Goal: Find specific page/section: Find specific page/section

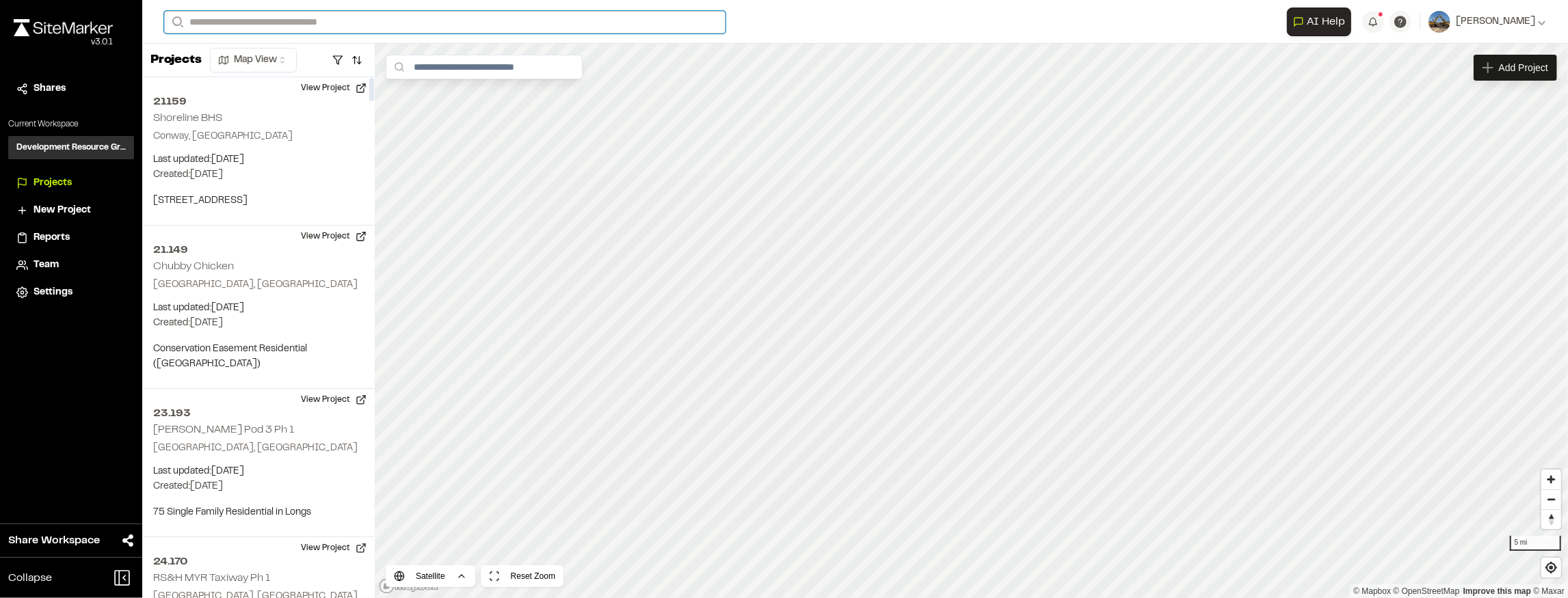
click at [342, 22] on input "Search" at bounding box center [444, 22] width 561 height 23
click at [348, 111] on p "23.179 Pulte - [GEOGRAPHIC_DATA] Palms Phase 1" at bounding box center [307, 117] width 268 height 17
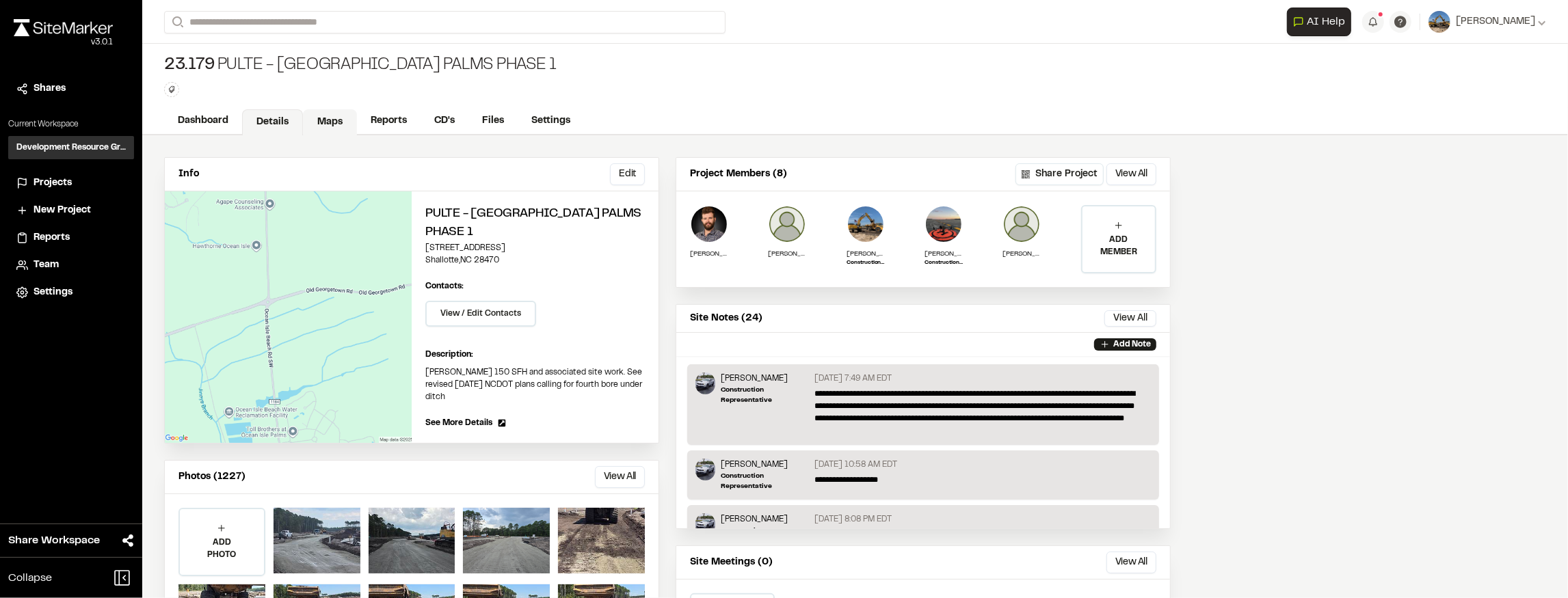
click at [326, 117] on link "Maps" at bounding box center [329, 123] width 54 height 26
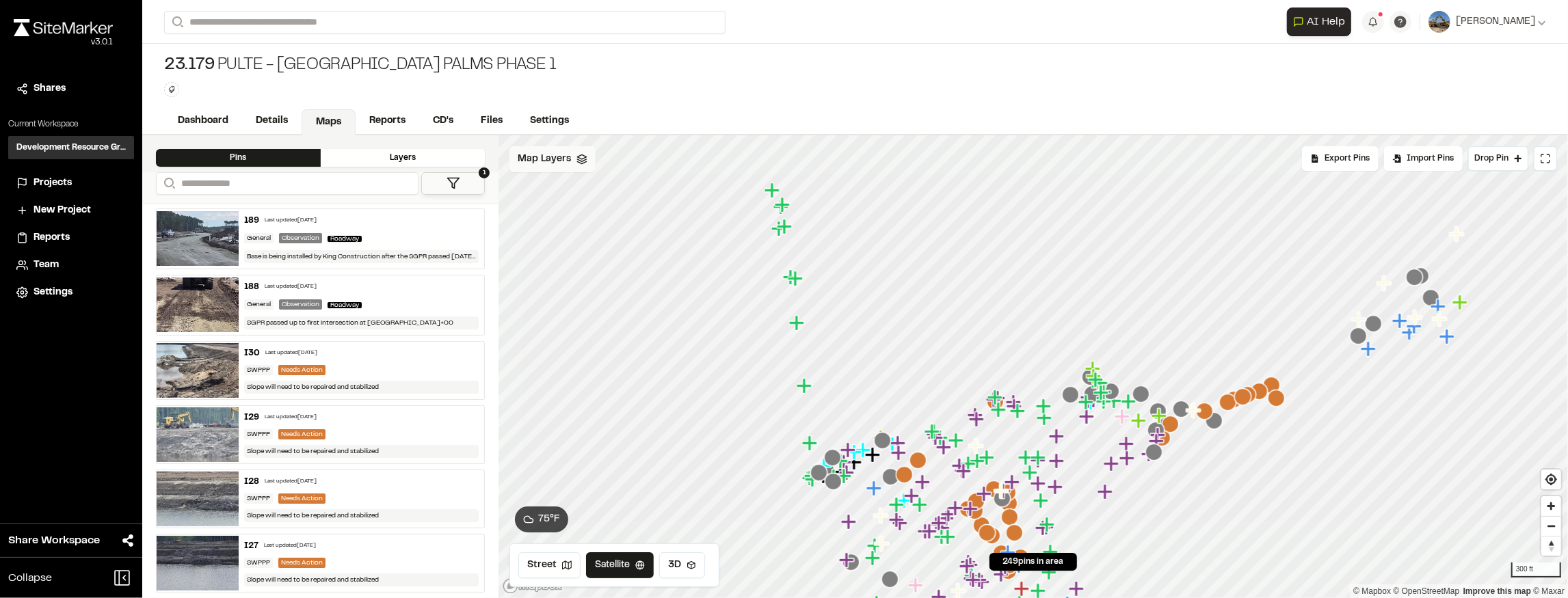
click at [577, 167] on div "Map Layers" at bounding box center [553, 159] width 86 height 26
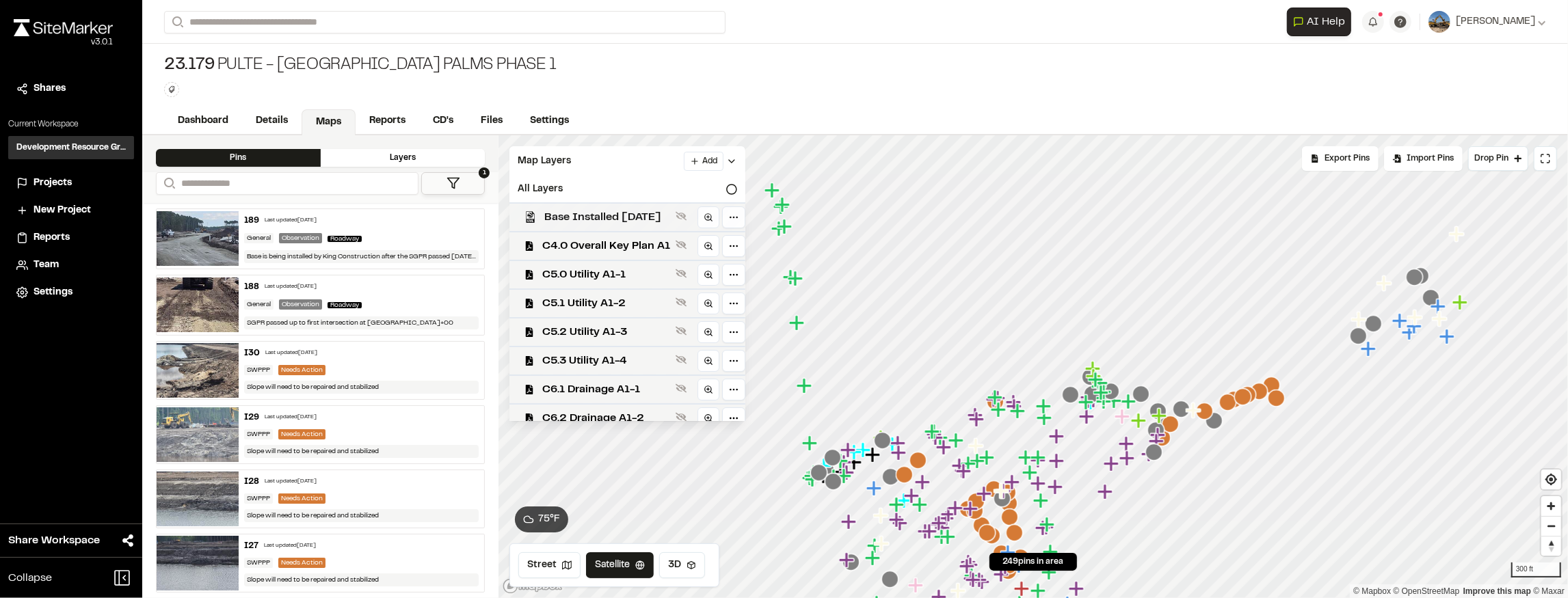
click at [637, 226] on div "Base Installed [DATE]" at bounding box center [622, 216] width 247 height 29
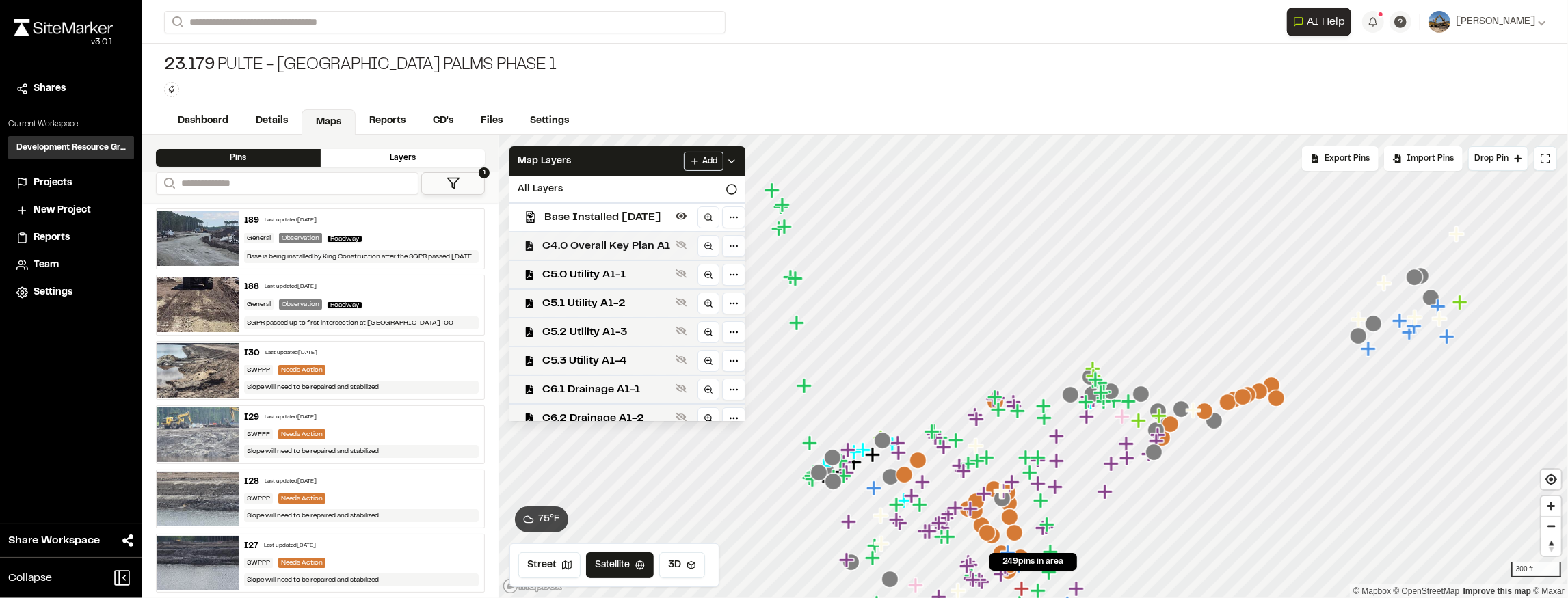
click at [637, 242] on span "C4.0 Overall Key Plan A1" at bounding box center [606, 246] width 128 height 17
click at [653, 212] on span "Base Installed [DATE]" at bounding box center [607, 217] width 126 height 17
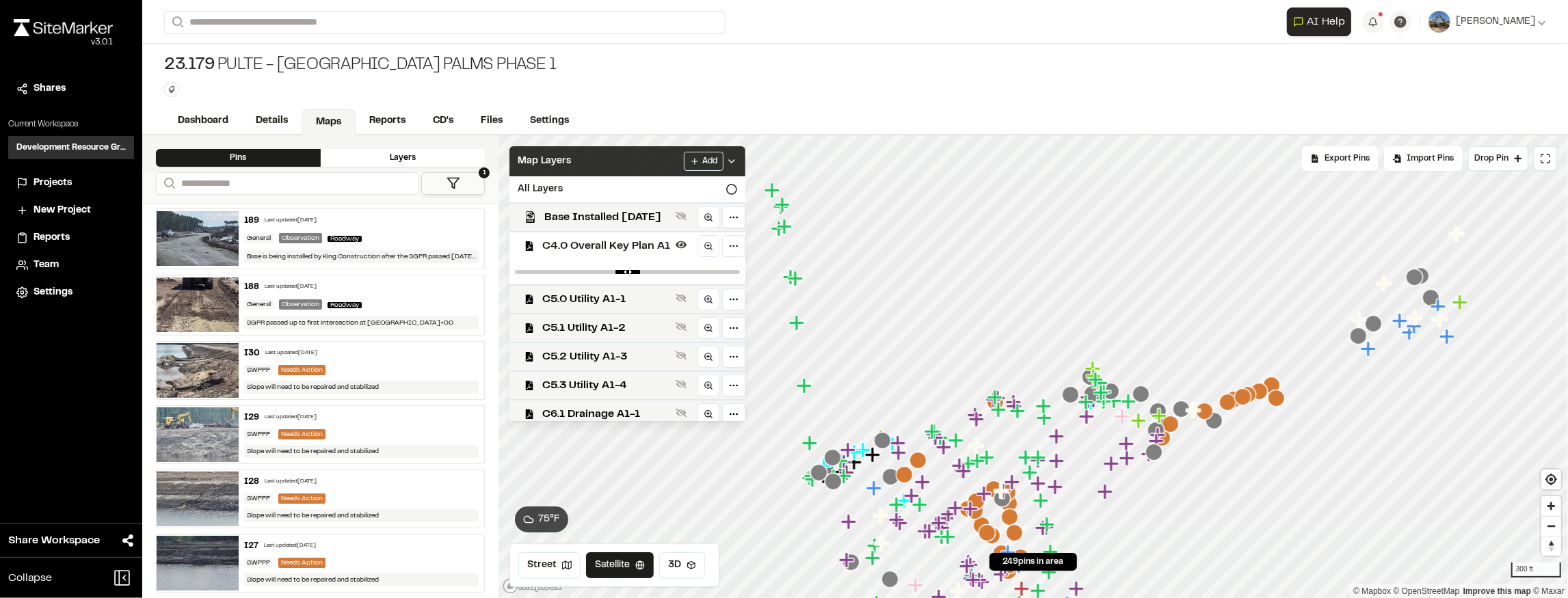
click at [737, 159] on icon at bounding box center [731, 161] width 11 height 11
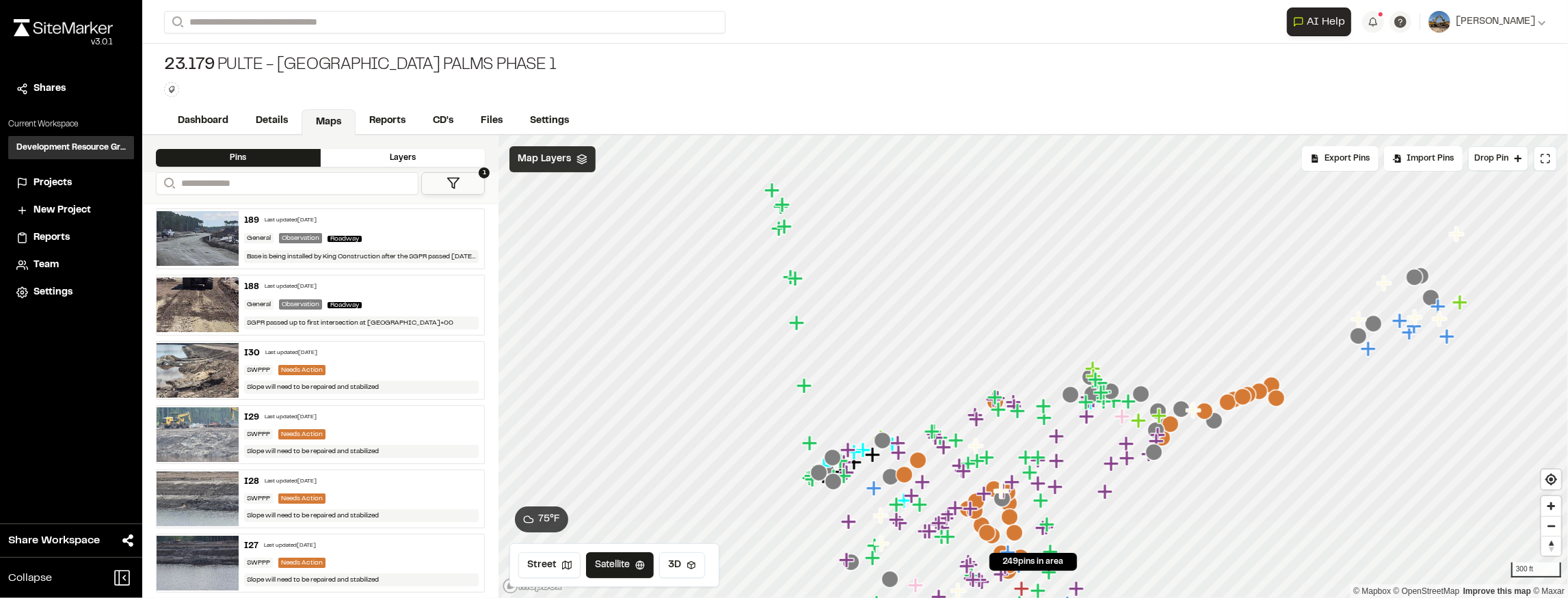
click at [1091, 135] on div at bounding box center [1033, 135] width 1069 height 0
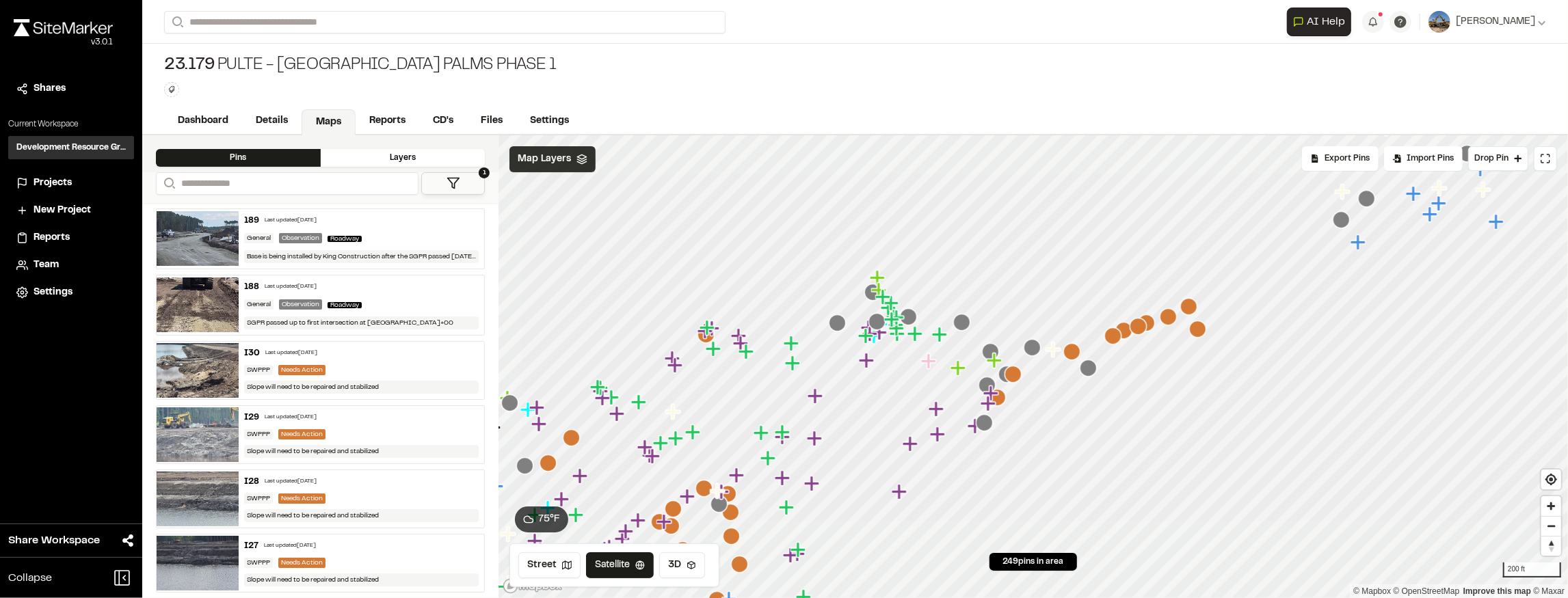
click at [914, 135] on div at bounding box center [1033, 135] width 1069 height 0
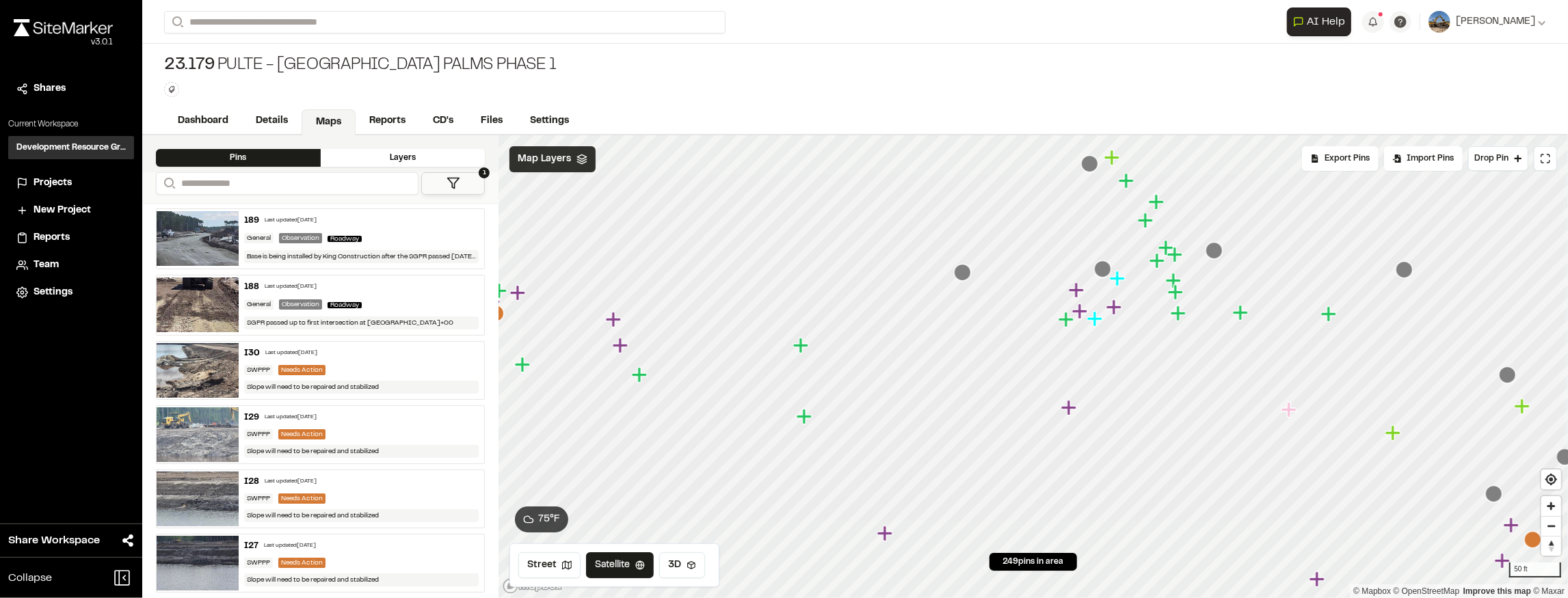
click at [1087, 327] on icon "Map marker" at bounding box center [1096, 319] width 17 height 17
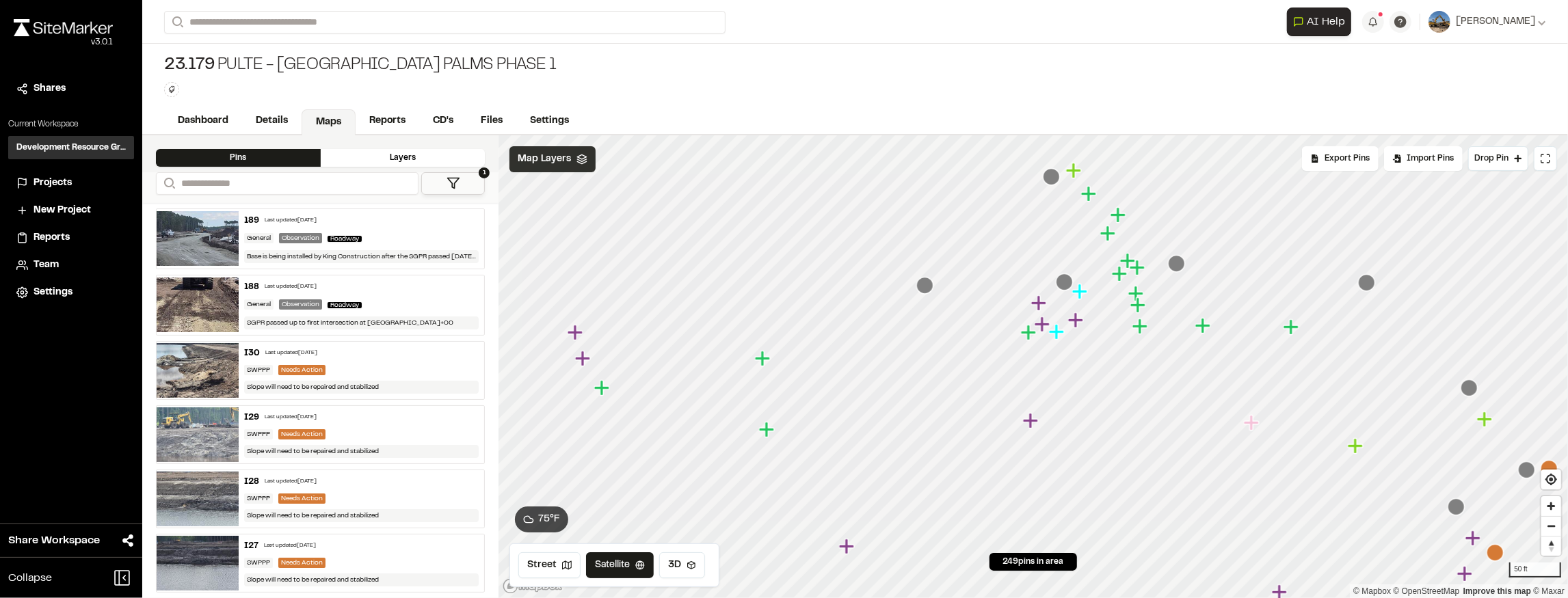
click at [1033, 332] on icon "Map marker" at bounding box center [1028, 332] width 15 height 15
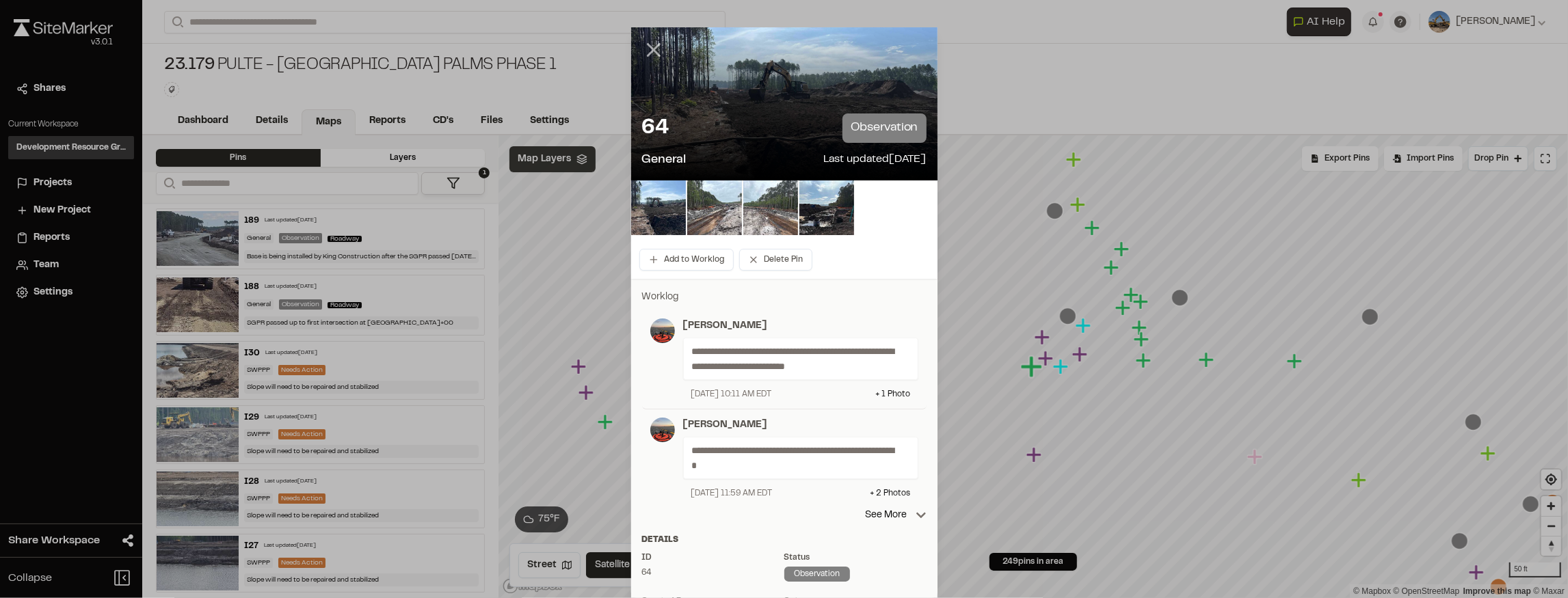
click at [652, 54] on icon at bounding box center [653, 50] width 23 height 23
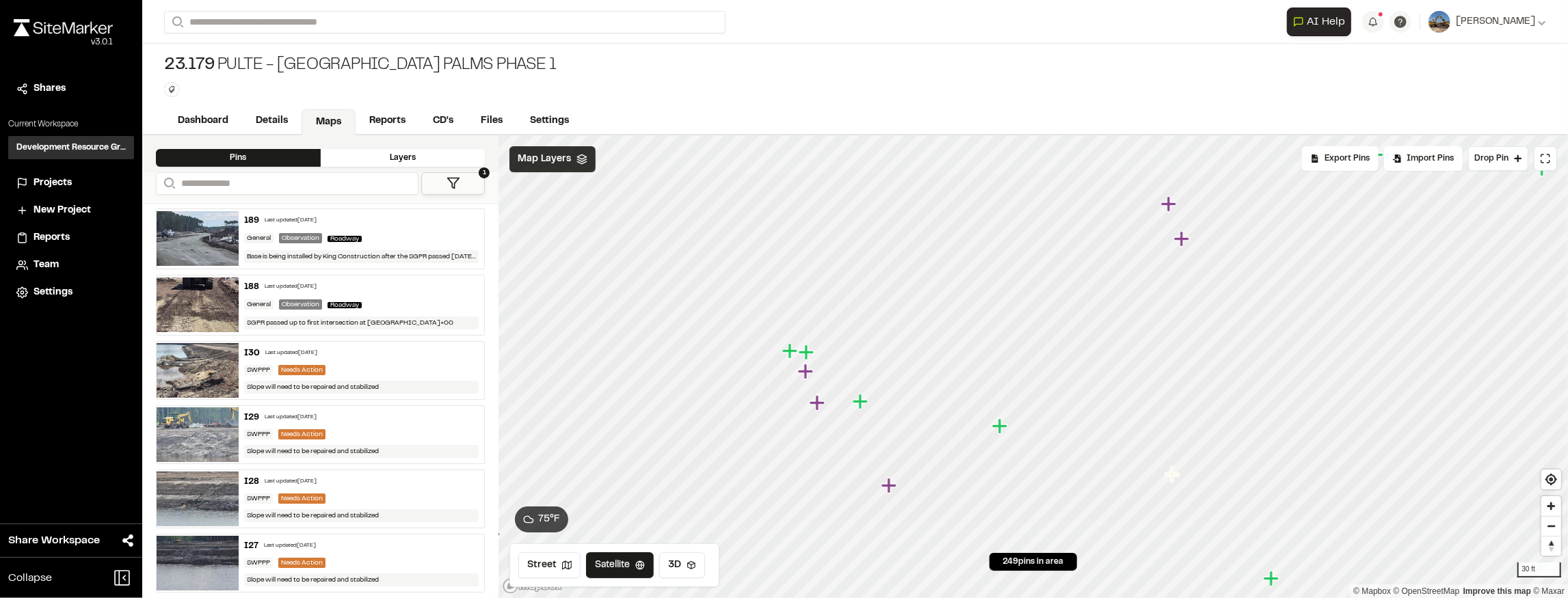
click at [794, 354] on icon "Map marker" at bounding box center [790, 350] width 17 height 17
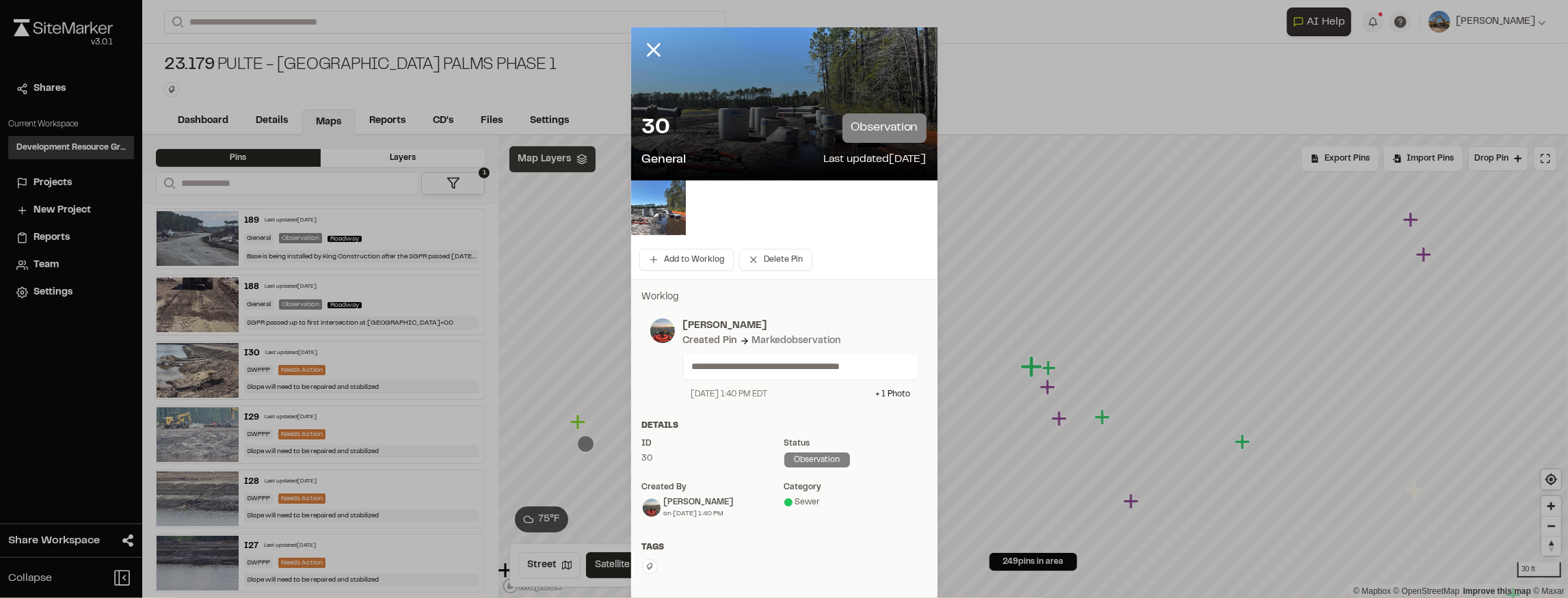
click at [647, 51] on icon at bounding box center [653, 50] width 23 height 23
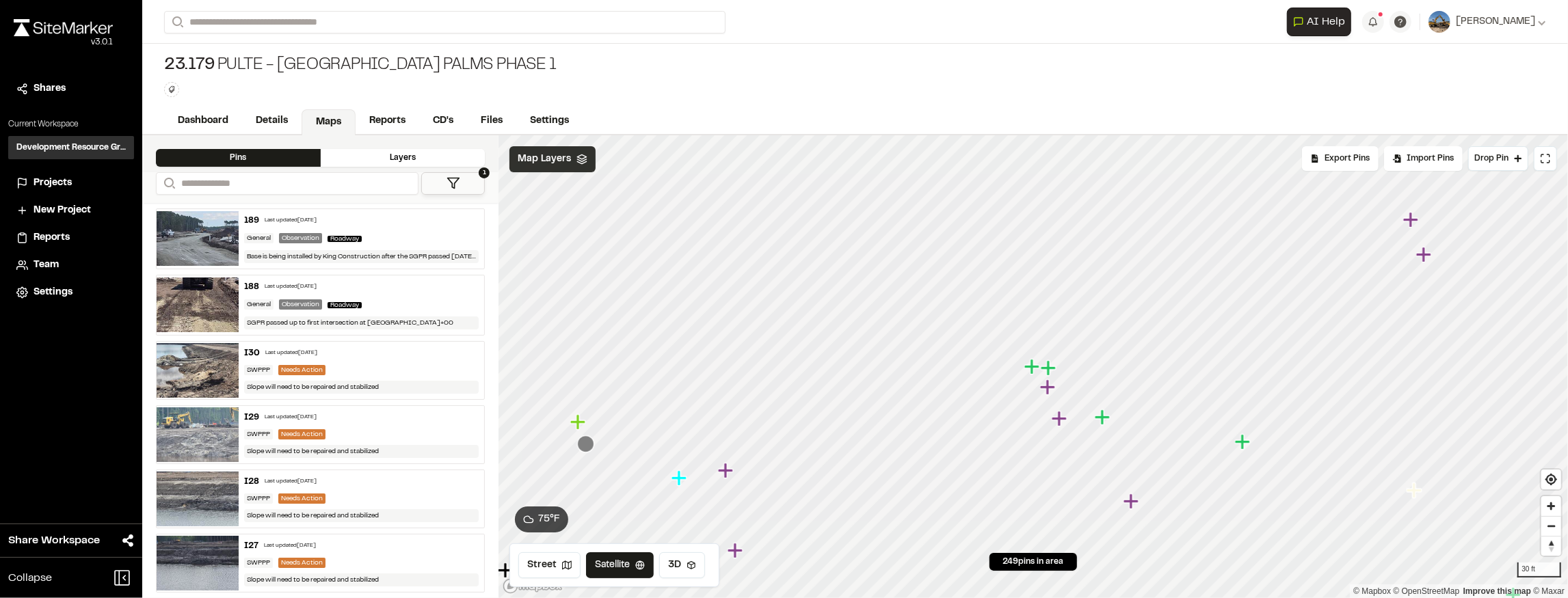
click at [1053, 372] on icon "Map marker" at bounding box center [1049, 368] width 17 height 17
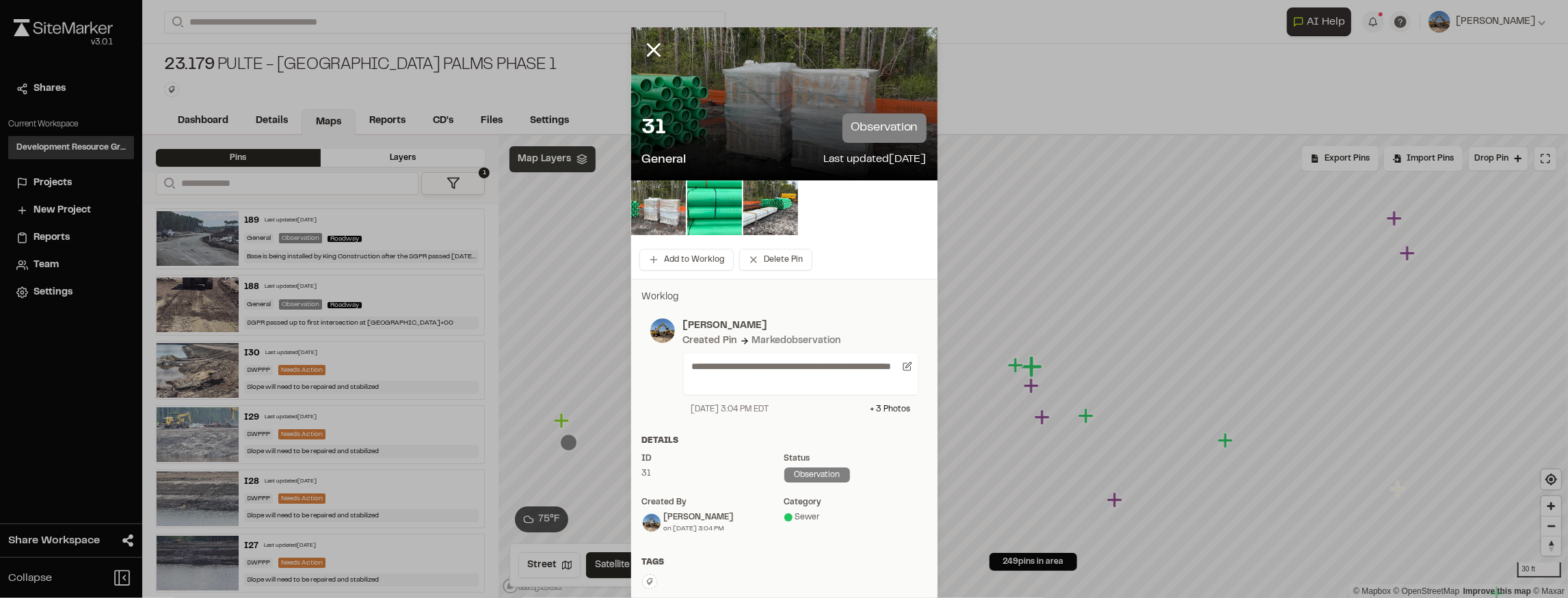
click at [658, 51] on icon at bounding box center [653, 50] width 23 height 23
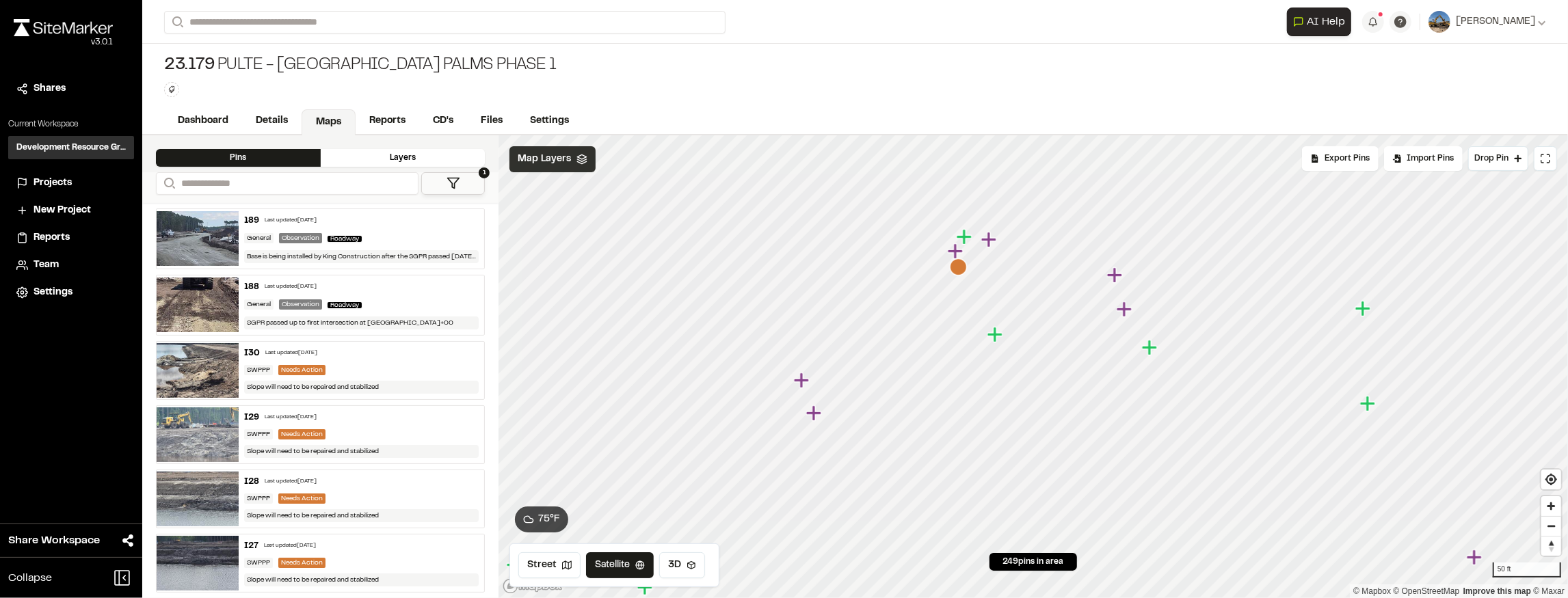
click at [971, 235] on icon "Map marker" at bounding box center [964, 237] width 15 height 15
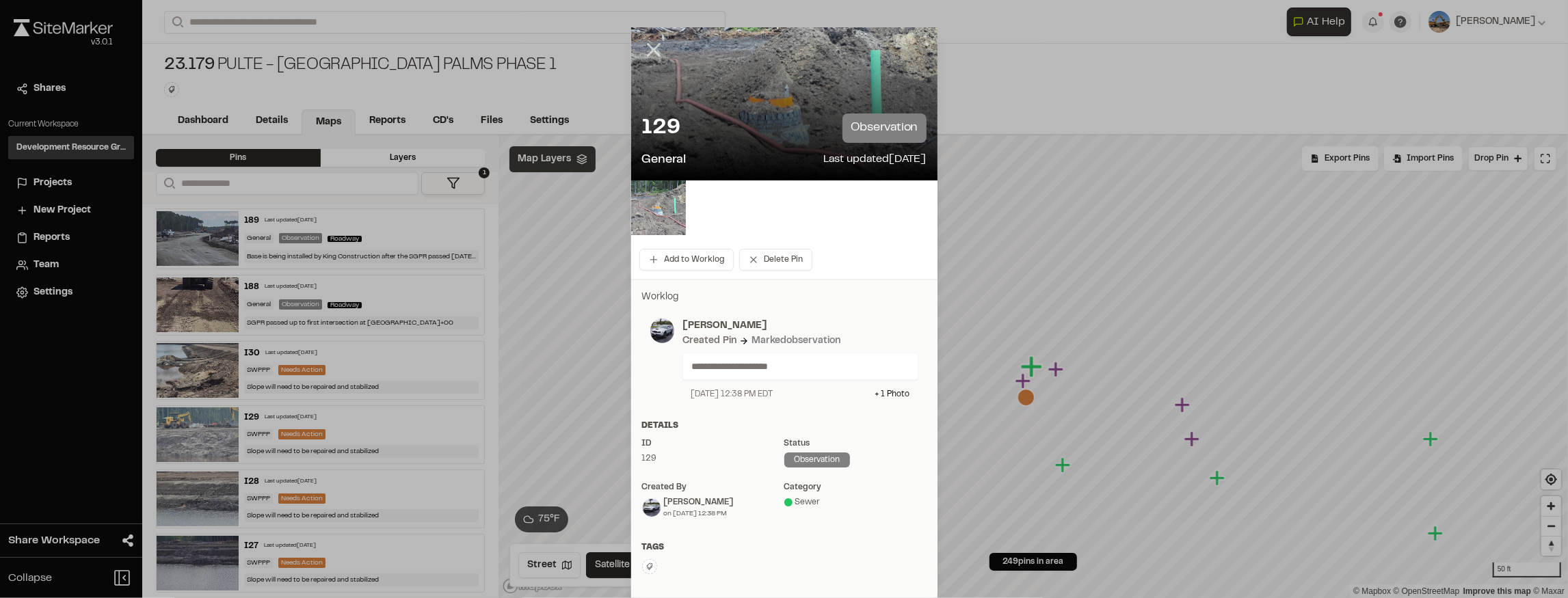
click at [643, 45] on icon at bounding box center [653, 50] width 23 height 23
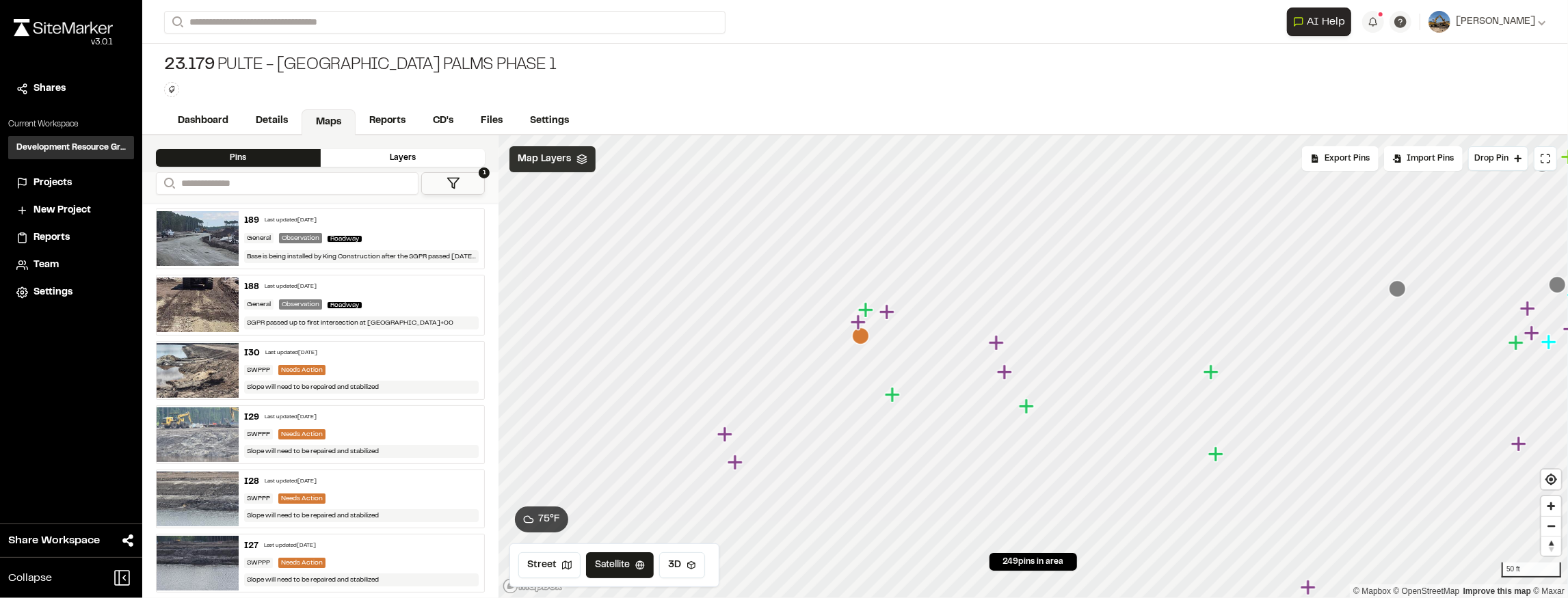
click at [887, 398] on icon "Map marker" at bounding box center [893, 394] width 17 height 17
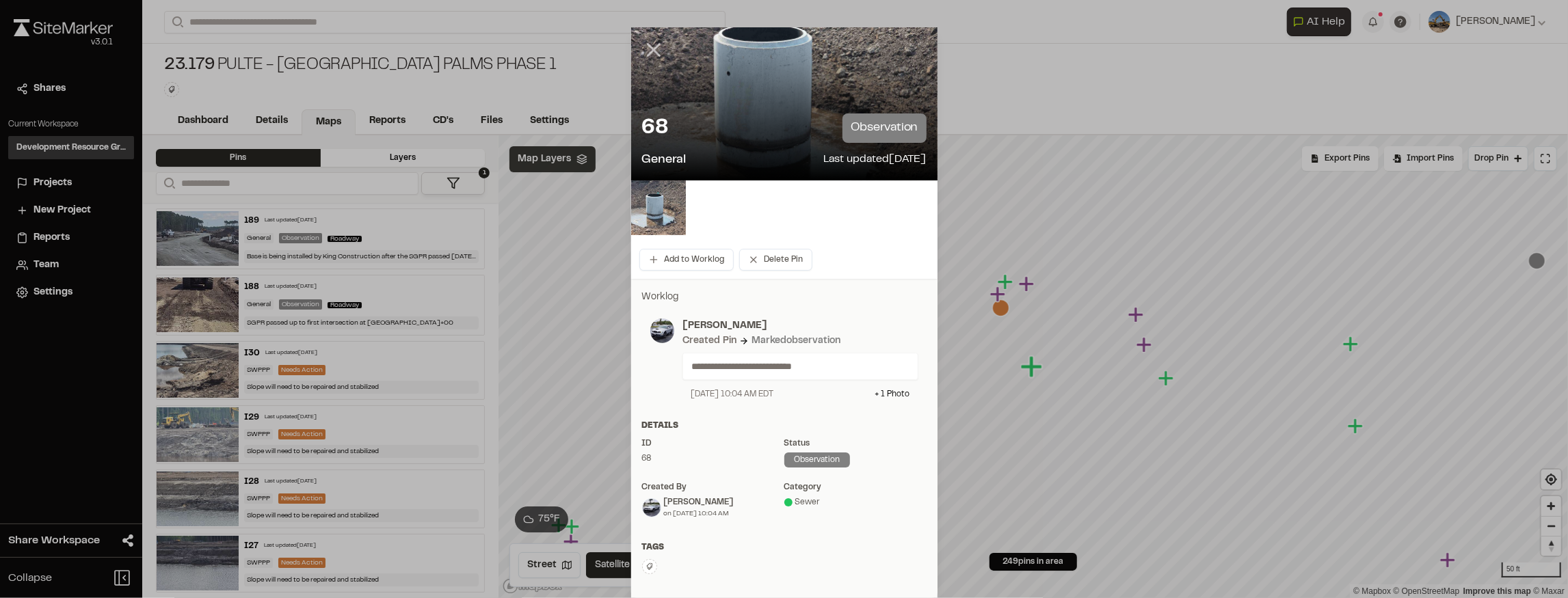
click at [646, 58] on icon at bounding box center [653, 50] width 23 height 23
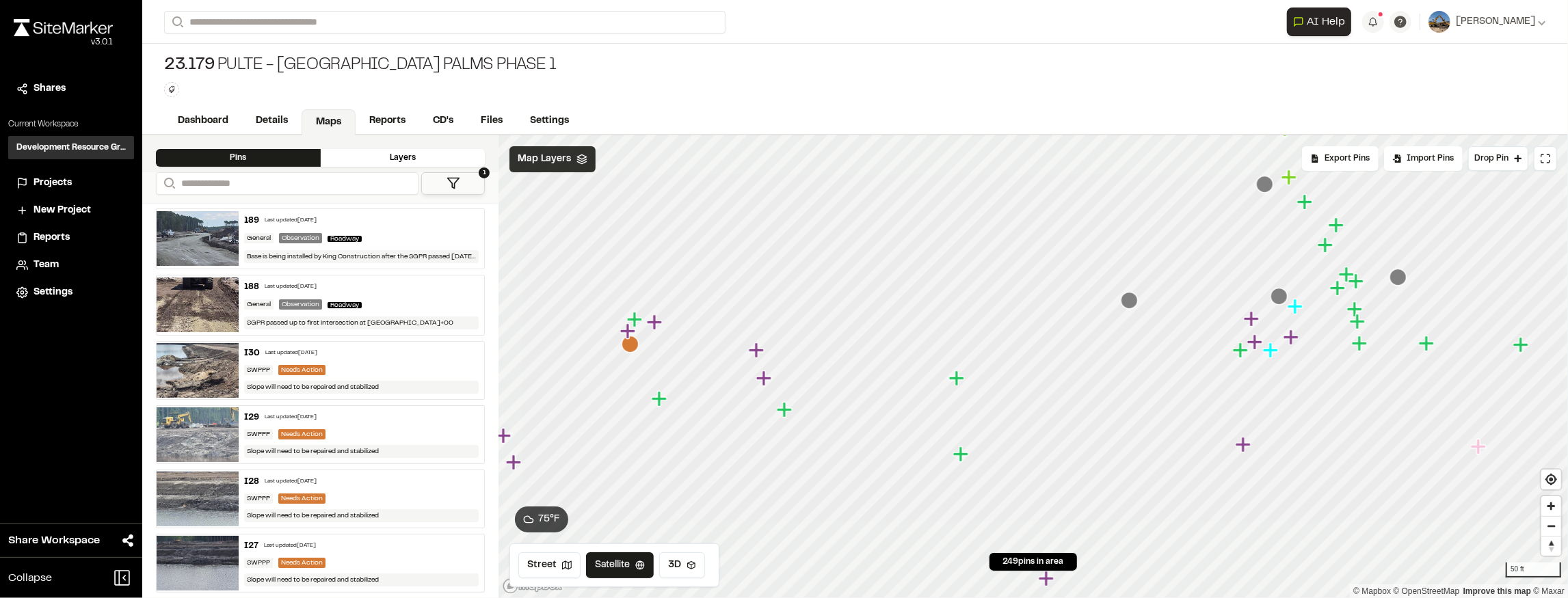
click at [956, 379] on icon "Map marker" at bounding box center [957, 378] width 15 height 15
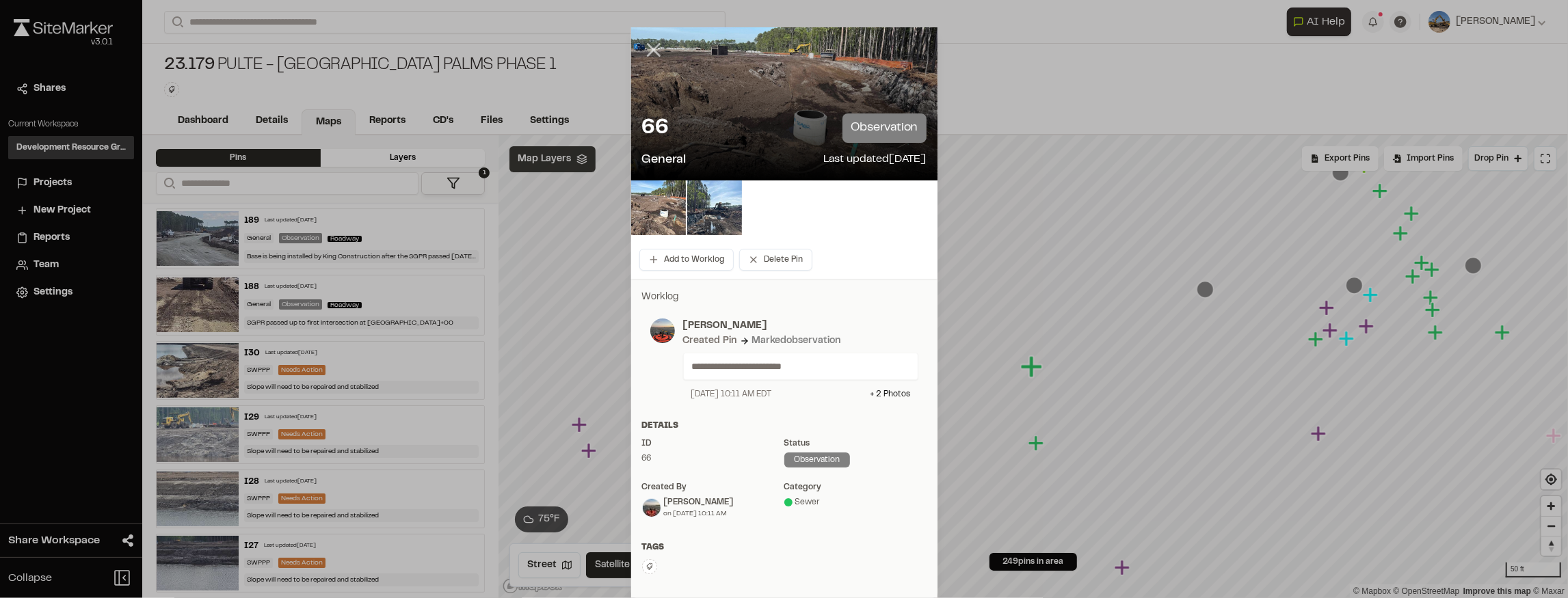
click at [650, 51] on line at bounding box center [653, 50] width 11 height 11
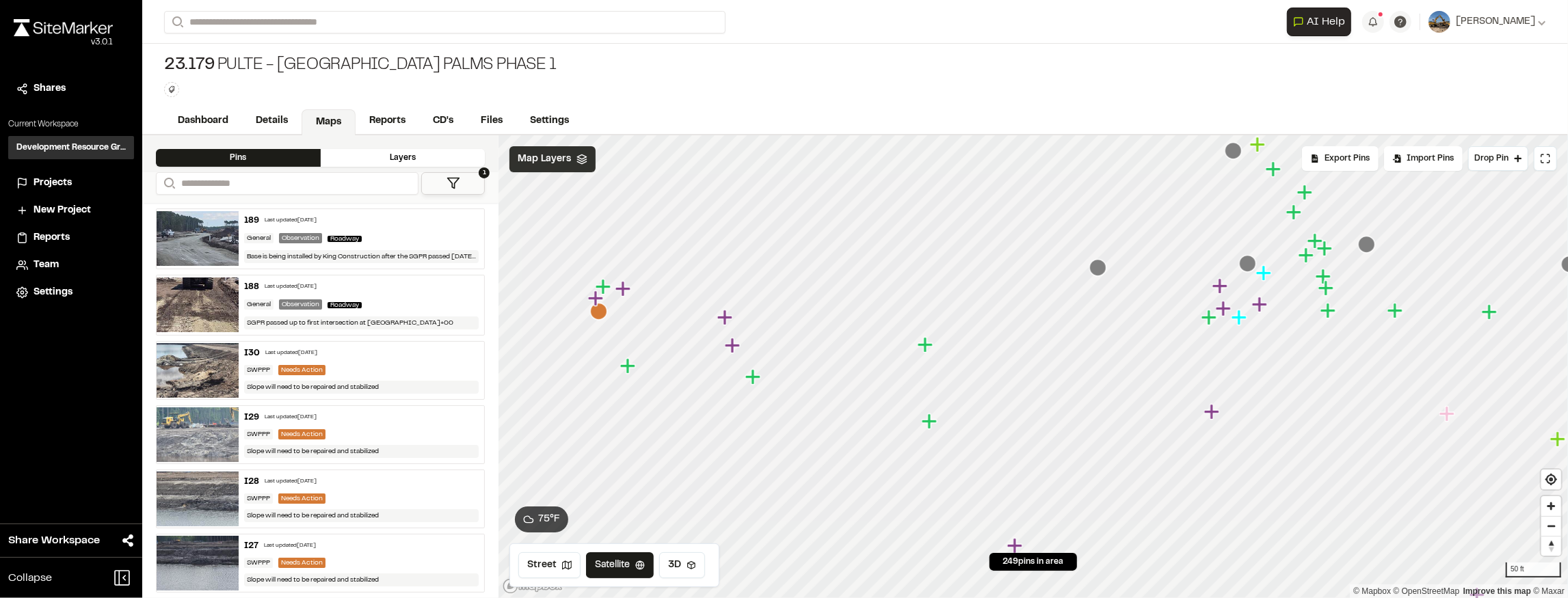
drag, startPoint x: 1103, startPoint y: 288, endPoint x: 980, endPoint y: 291, distance: 123.0
click at [1256, 282] on icon "Map marker" at bounding box center [1264, 273] width 17 height 17
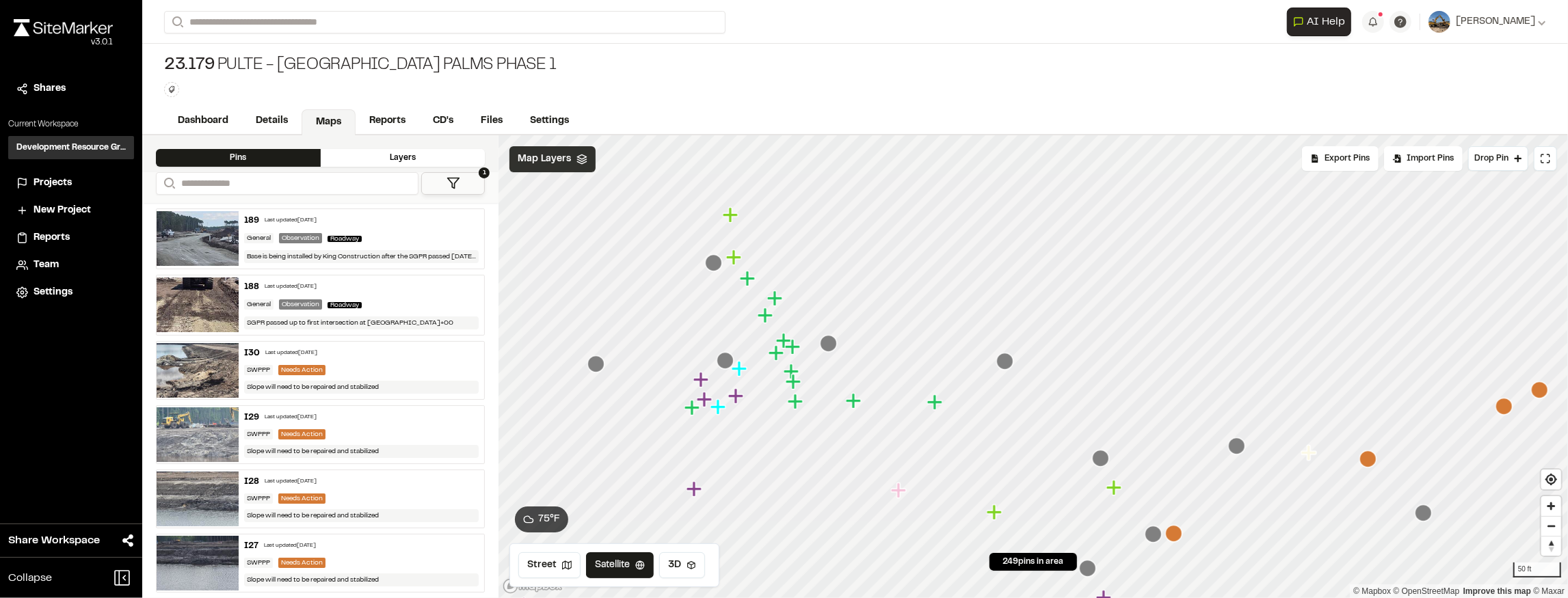
click at [1005, 353] on icon "Map marker" at bounding box center [1005, 361] width 17 height 17
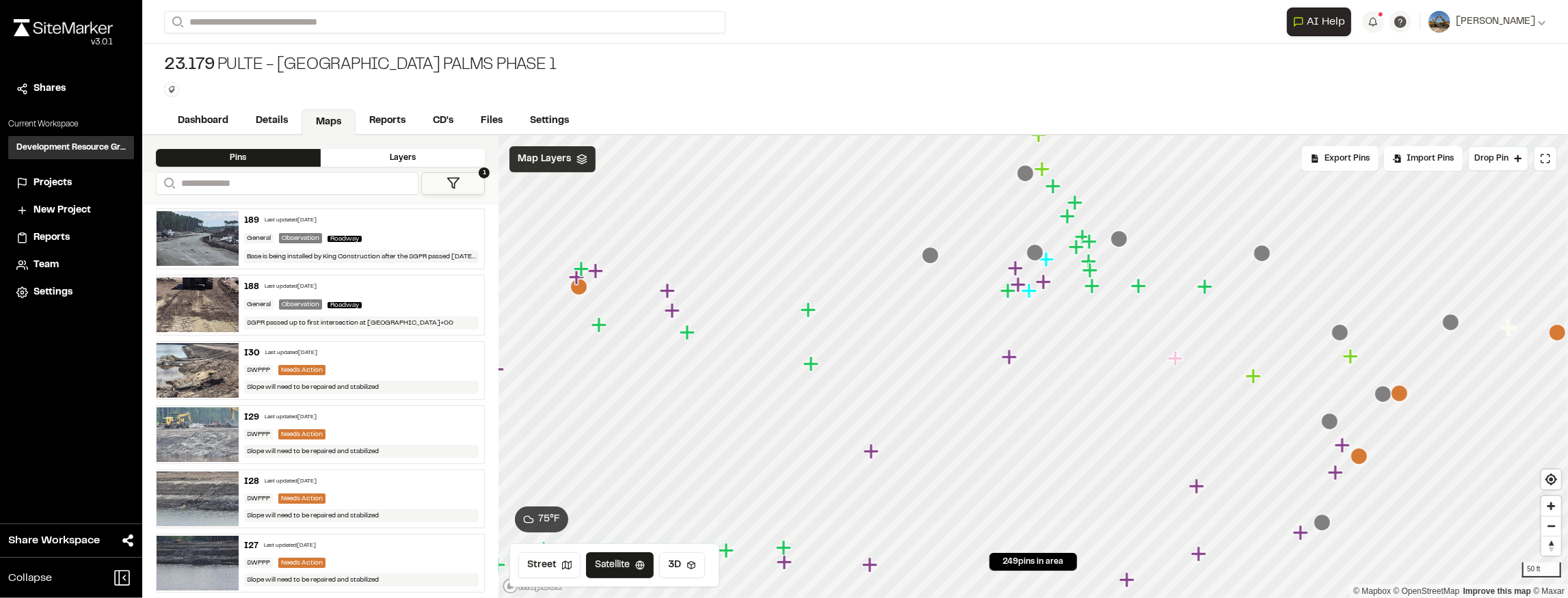
click at [1074, 251] on icon "Map marker" at bounding box center [1077, 247] width 15 height 15
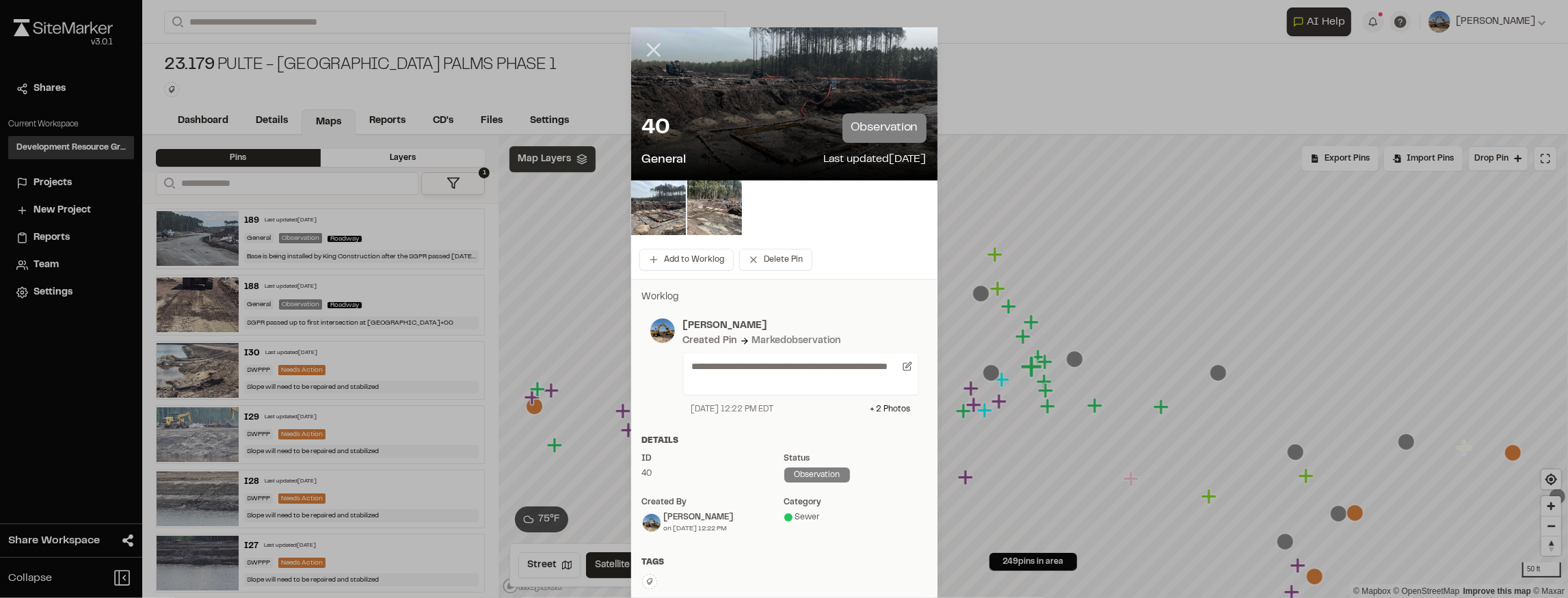
click at [646, 50] on icon at bounding box center [653, 50] width 23 height 23
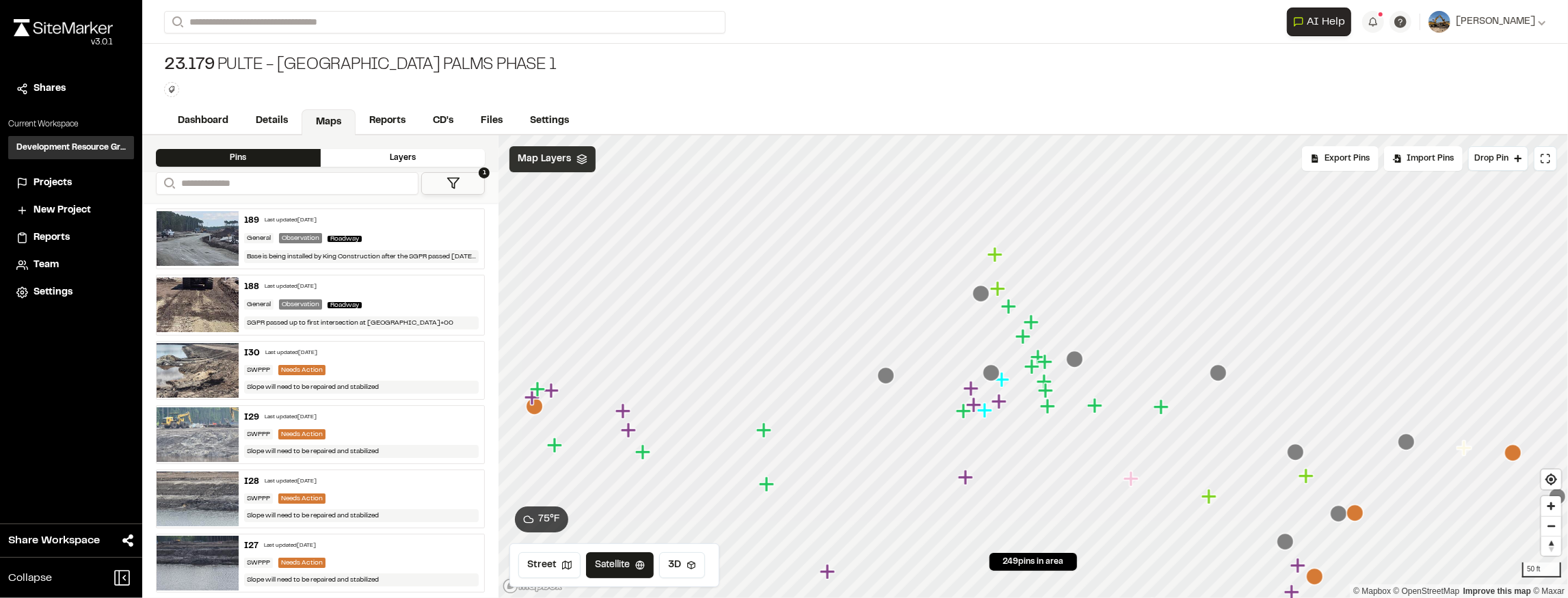
click at [1002, 382] on icon "Map marker" at bounding box center [1002, 379] width 15 height 15
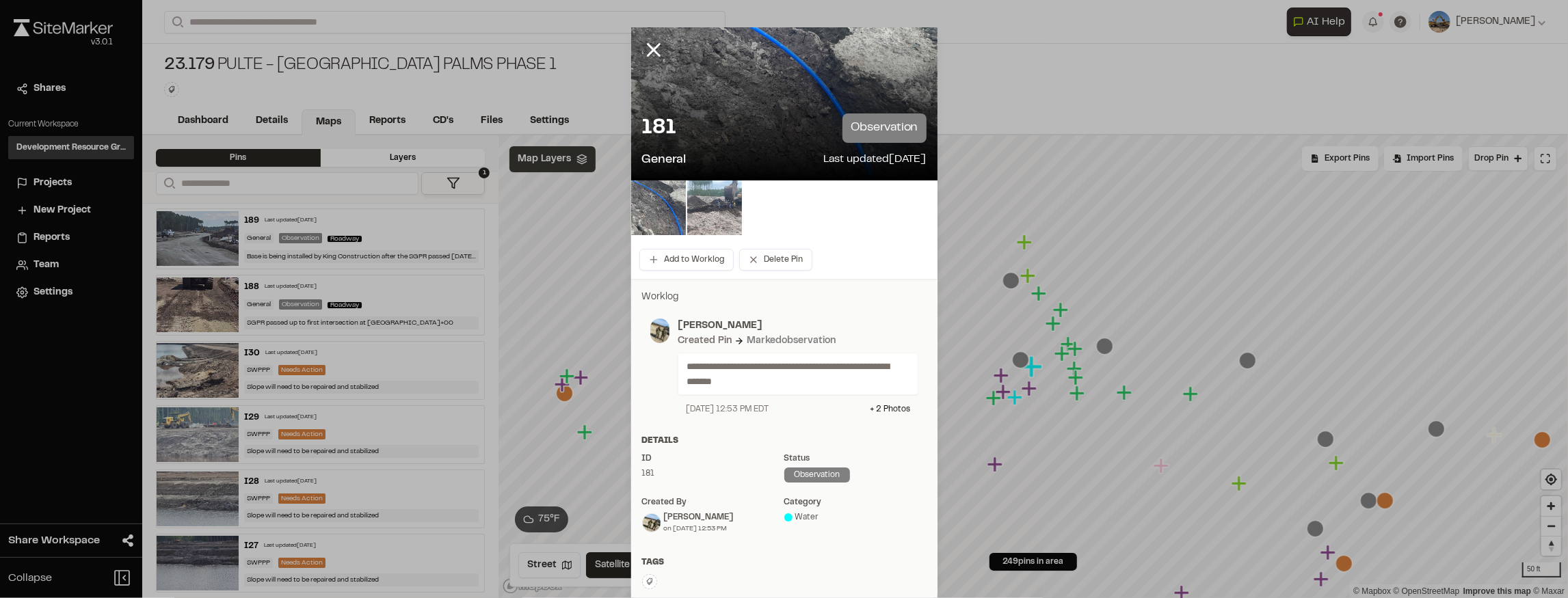
click at [706, 211] on img at bounding box center [715, 207] width 55 height 55
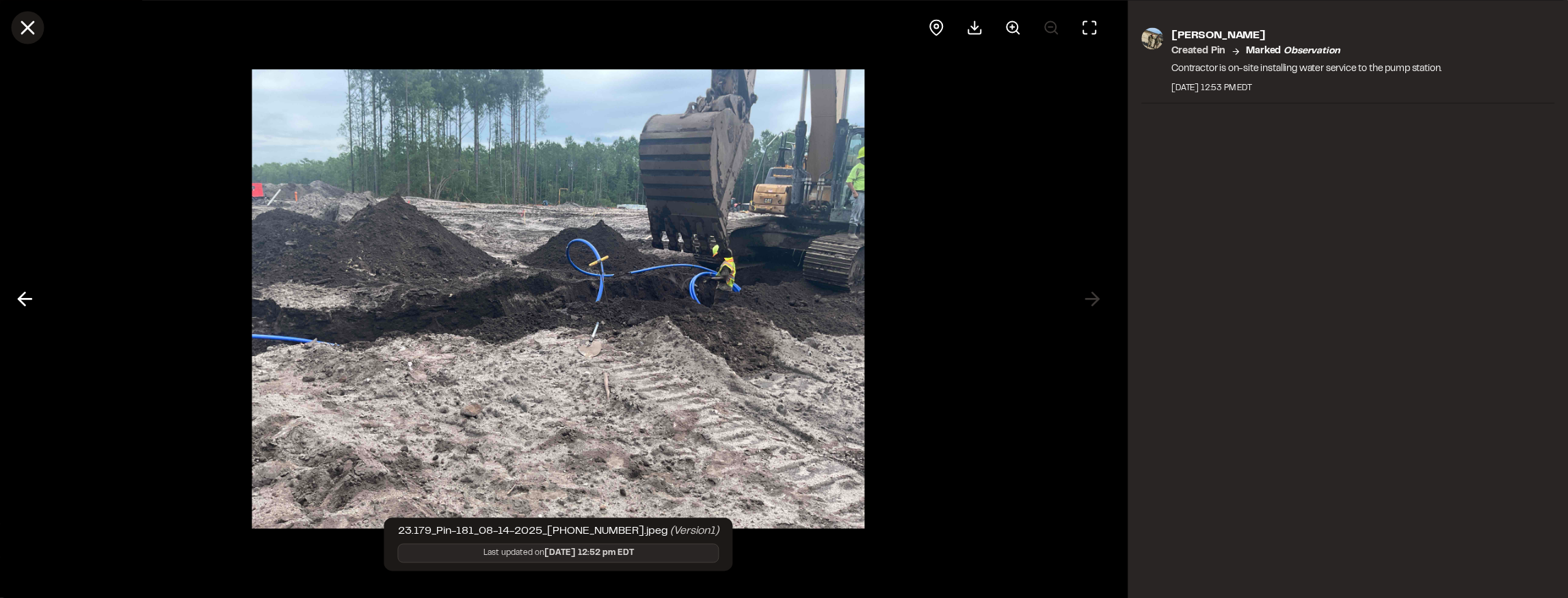
click at [20, 30] on icon at bounding box center [27, 27] width 23 height 23
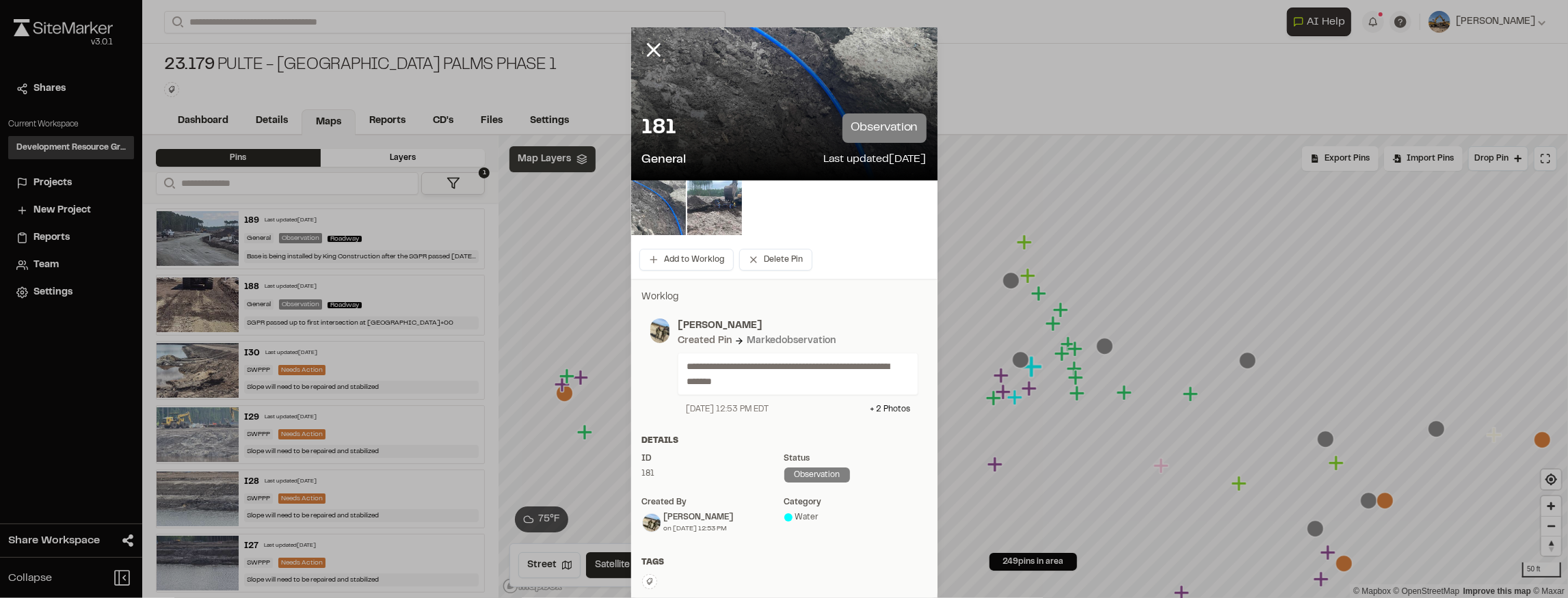
click at [649, 52] on line at bounding box center [653, 50] width 11 height 11
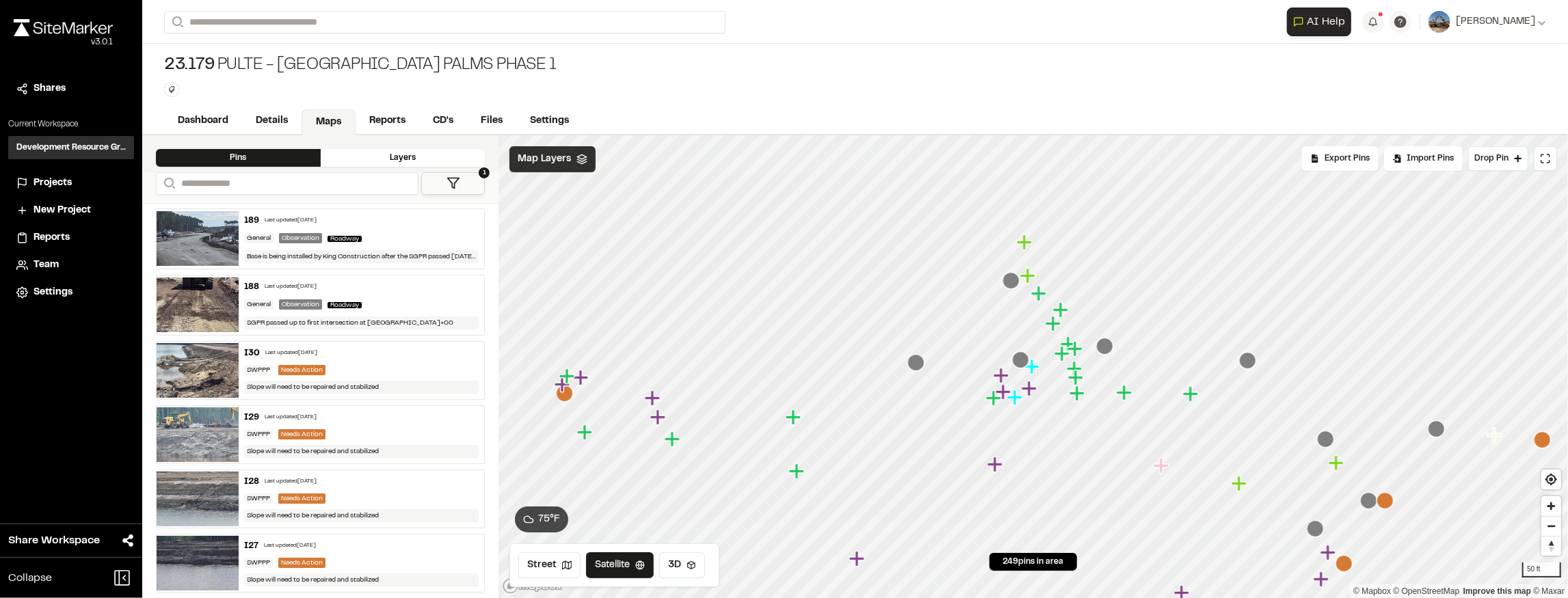
click at [1016, 400] on icon "Map marker" at bounding box center [1015, 397] width 15 height 15
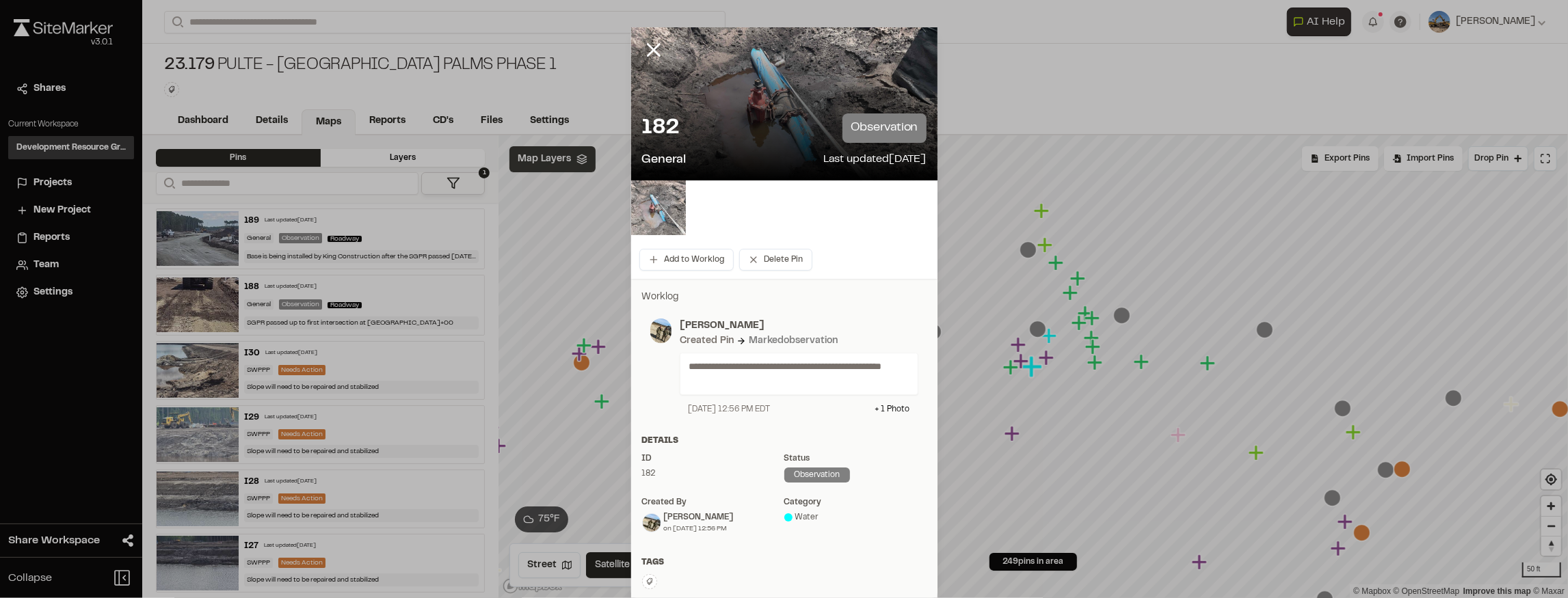
click at [660, 209] on img at bounding box center [659, 207] width 55 height 55
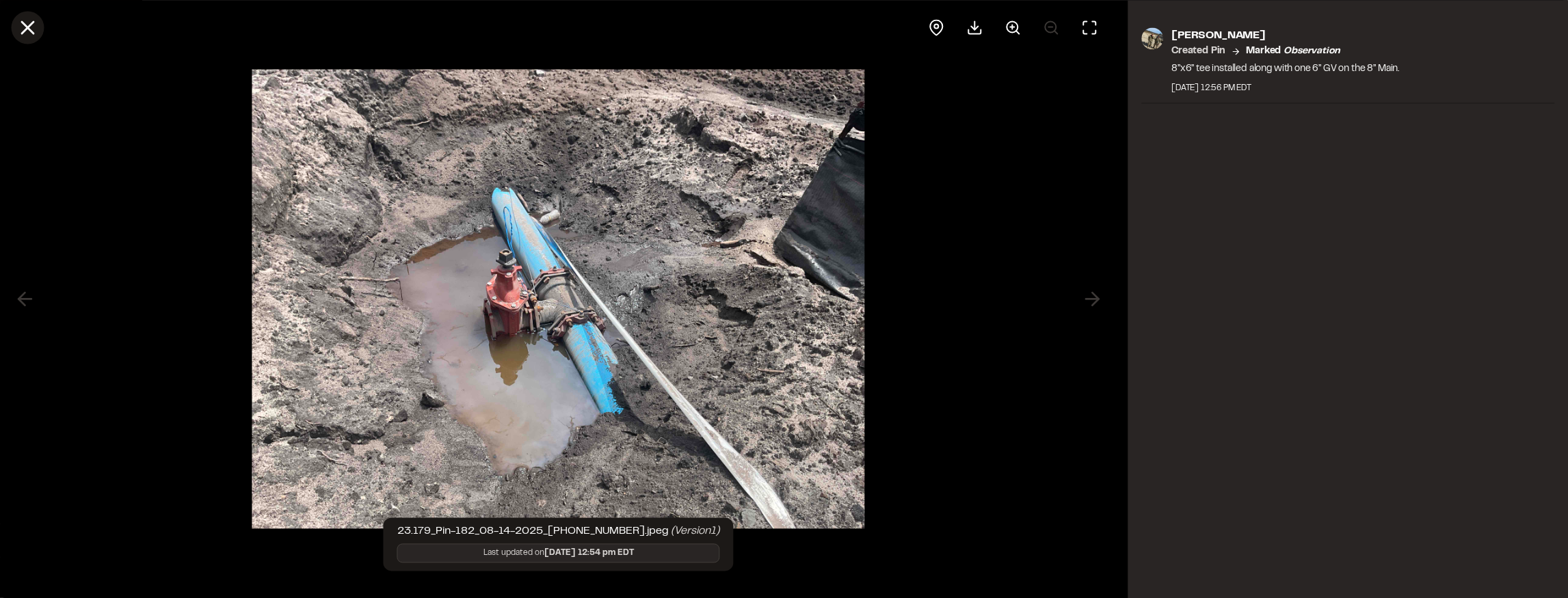
click at [34, 32] on icon at bounding box center [27, 27] width 23 height 23
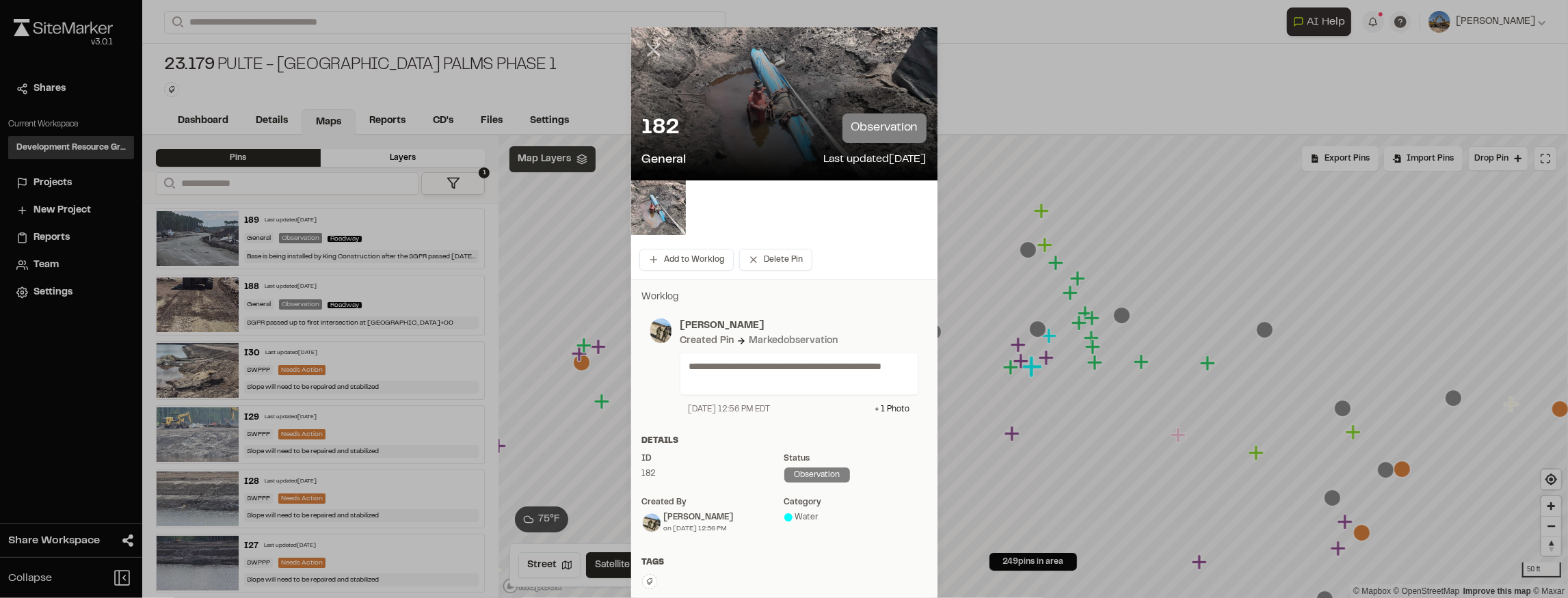
click at [651, 45] on icon at bounding box center [653, 50] width 23 height 23
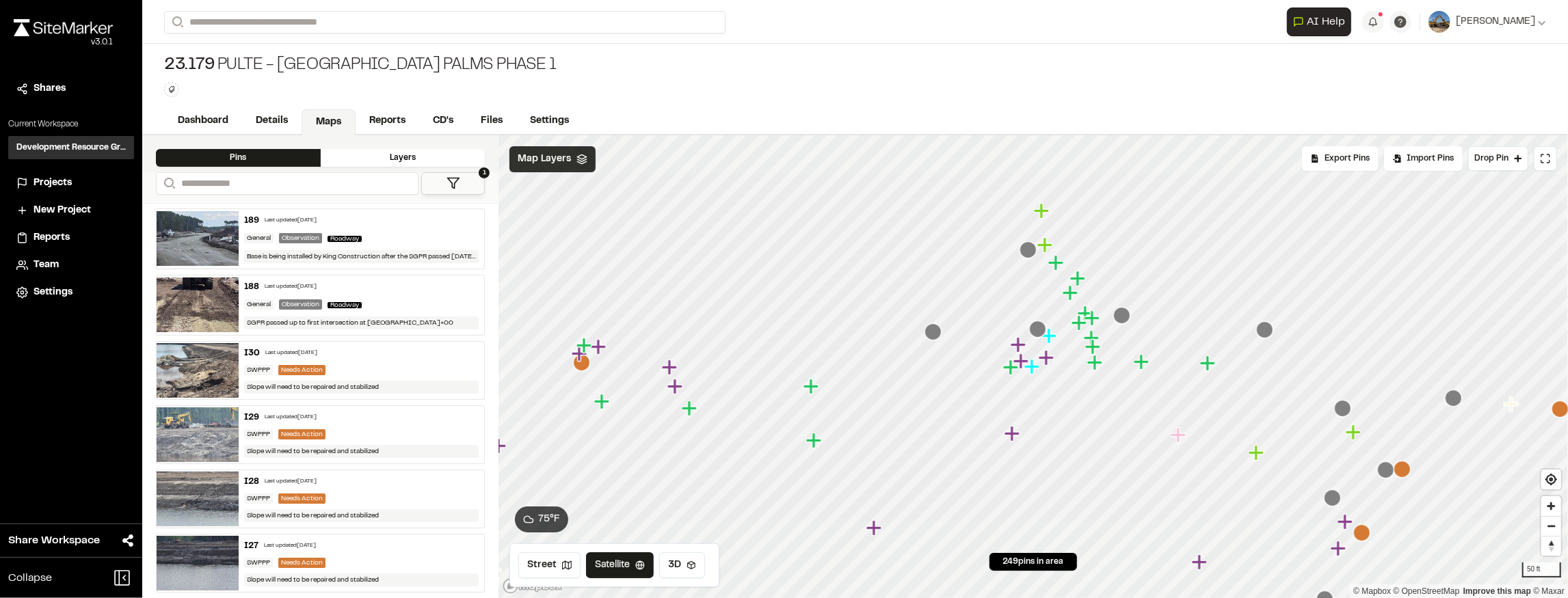
click at [1026, 363] on icon "Map marker" at bounding box center [1021, 361] width 17 height 17
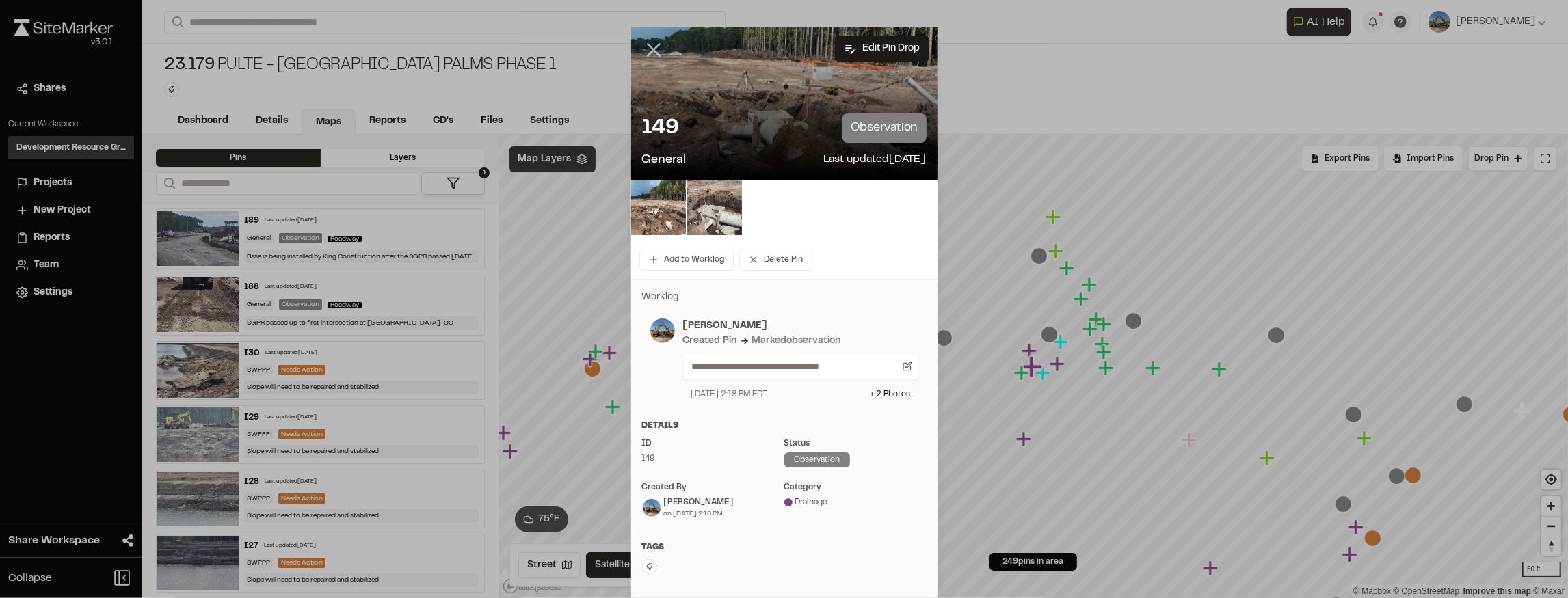
click at [653, 52] on line at bounding box center [653, 50] width 11 height 11
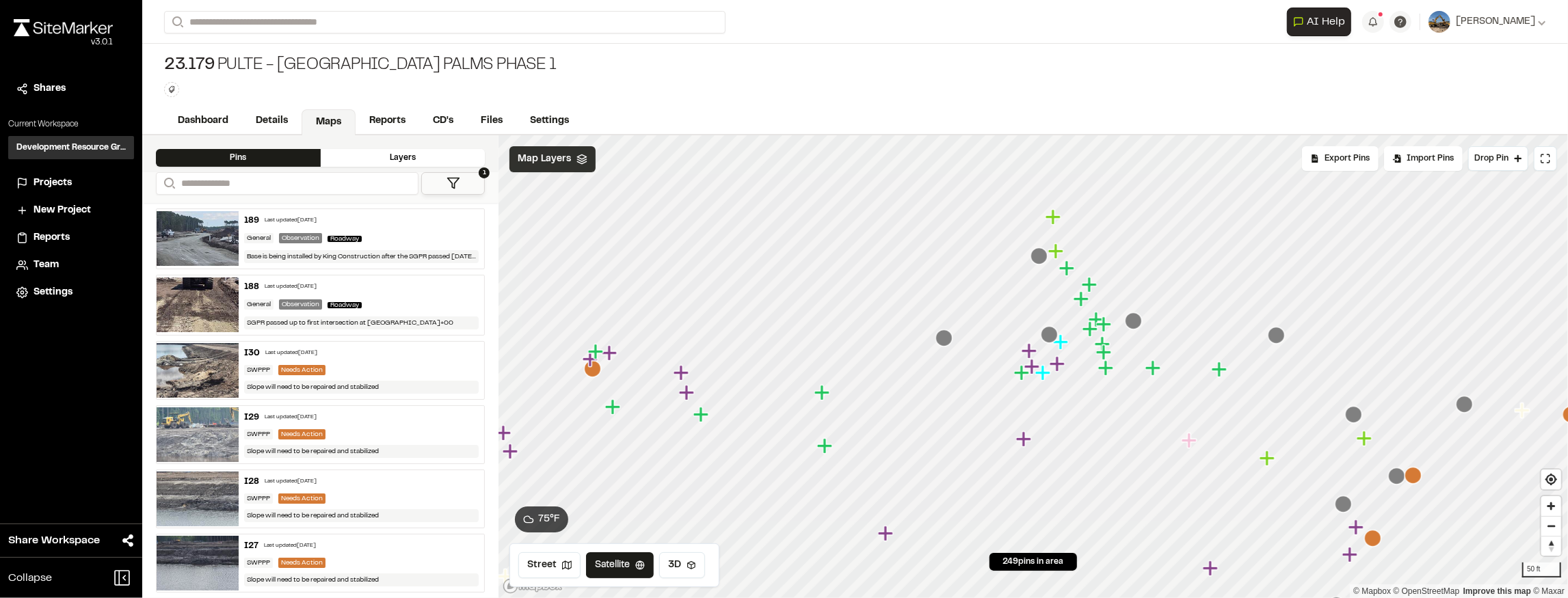
click at [1044, 370] on icon "Map marker" at bounding box center [1043, 372] width 15 height 15
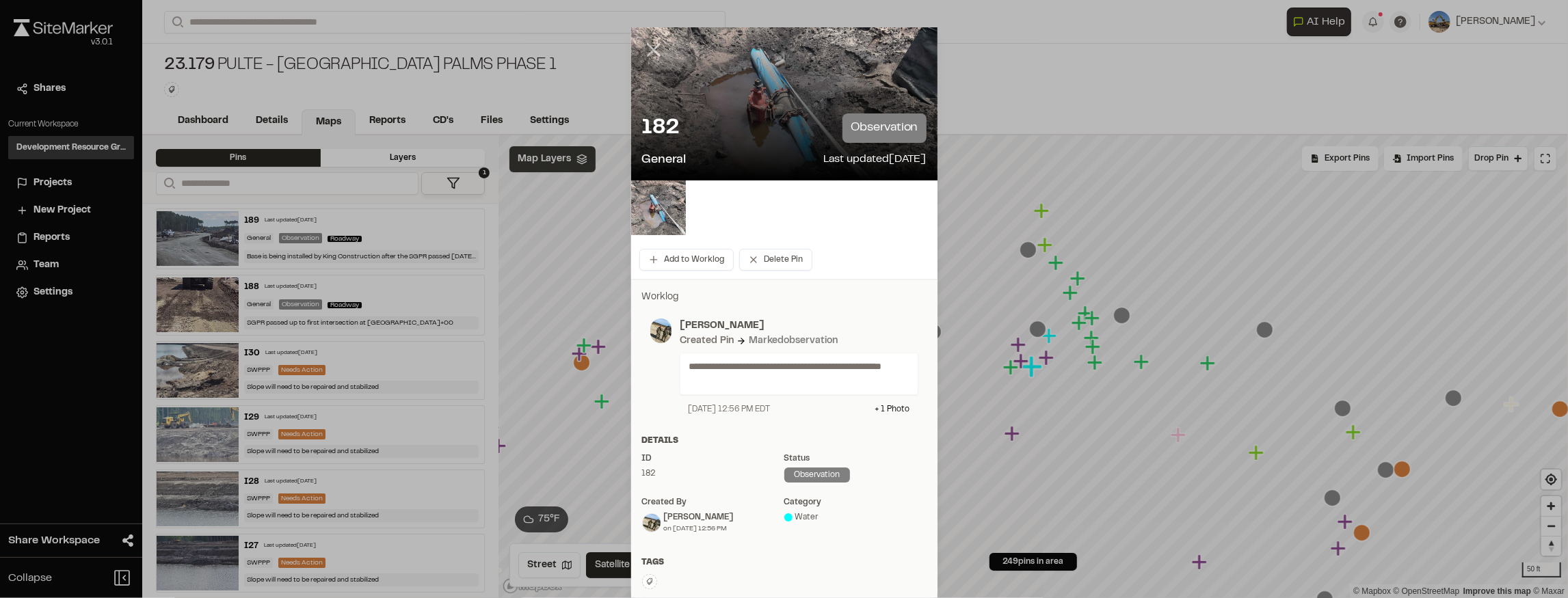
drag, startPoint x: 646, startPoint y: 42, endPoint x: 667, endPoint y: 64, distance: 30.4
click at [648, 43] on icon at bounding box center [653, 50] width 23 height 23
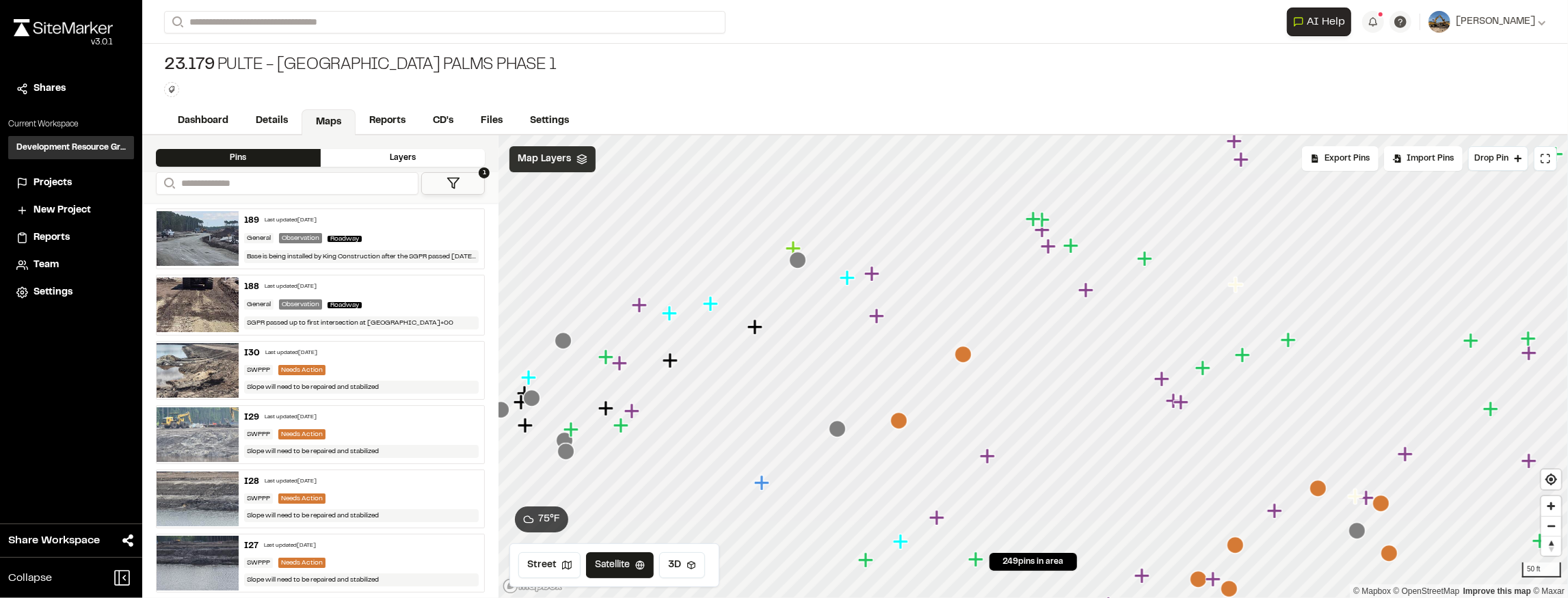
click at [845, 279] on icon "Map marker" at bounding box center [848, 278] width 17 height 17
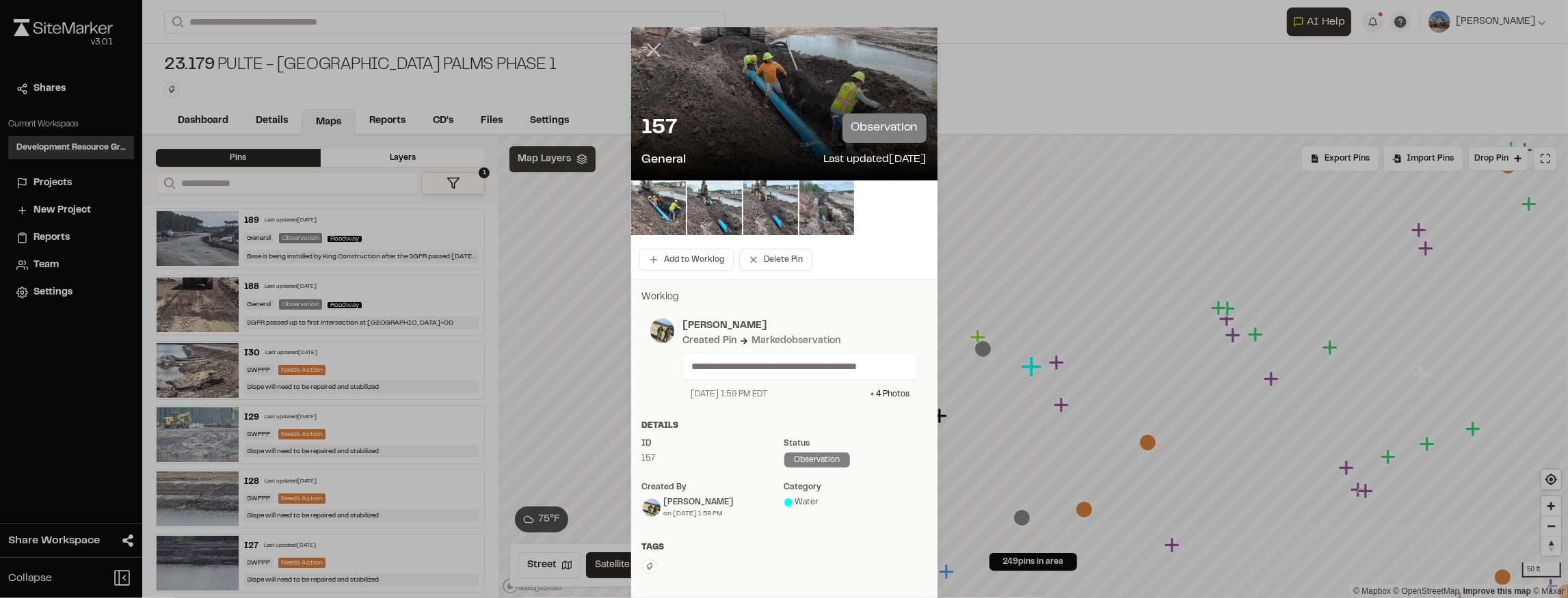
click at [651, 43] on icon at bounding box center [653, 50] width 23 height 23
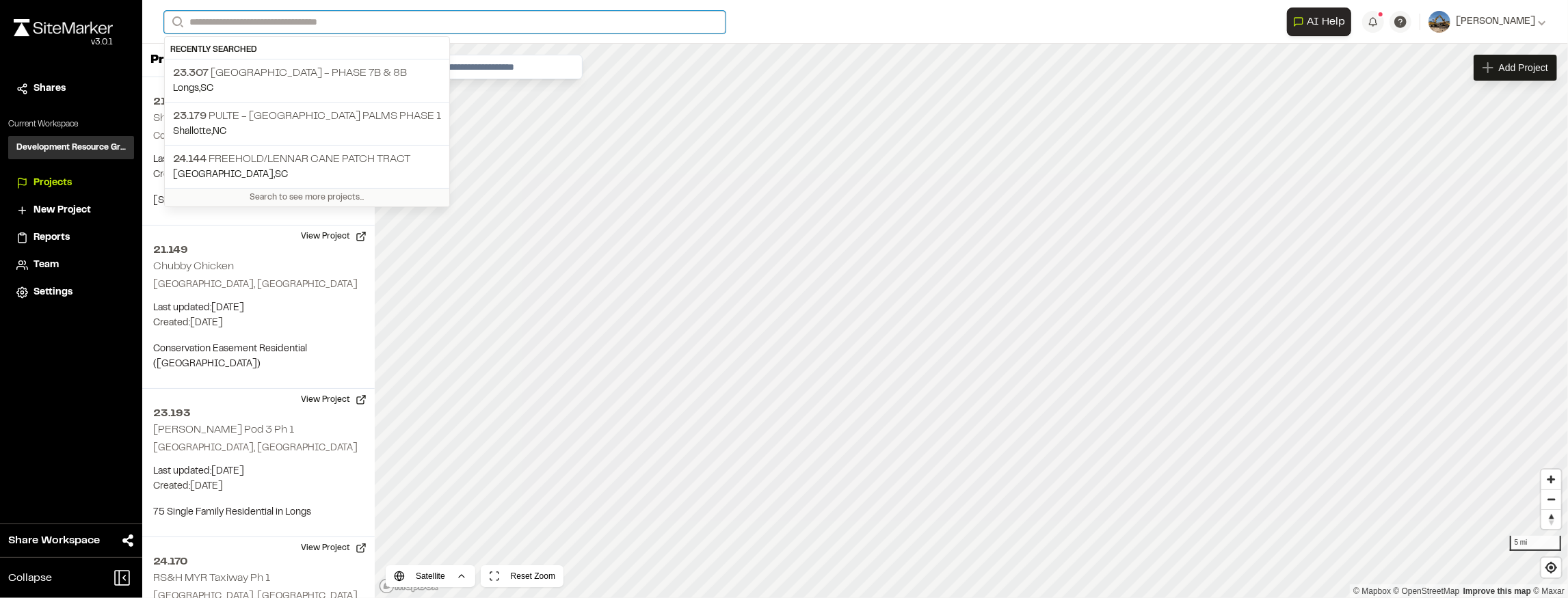
click at [300, 17] on input "Search" at bounding box center [444, 22] width 561 height 23
type input "*"
type input "***"
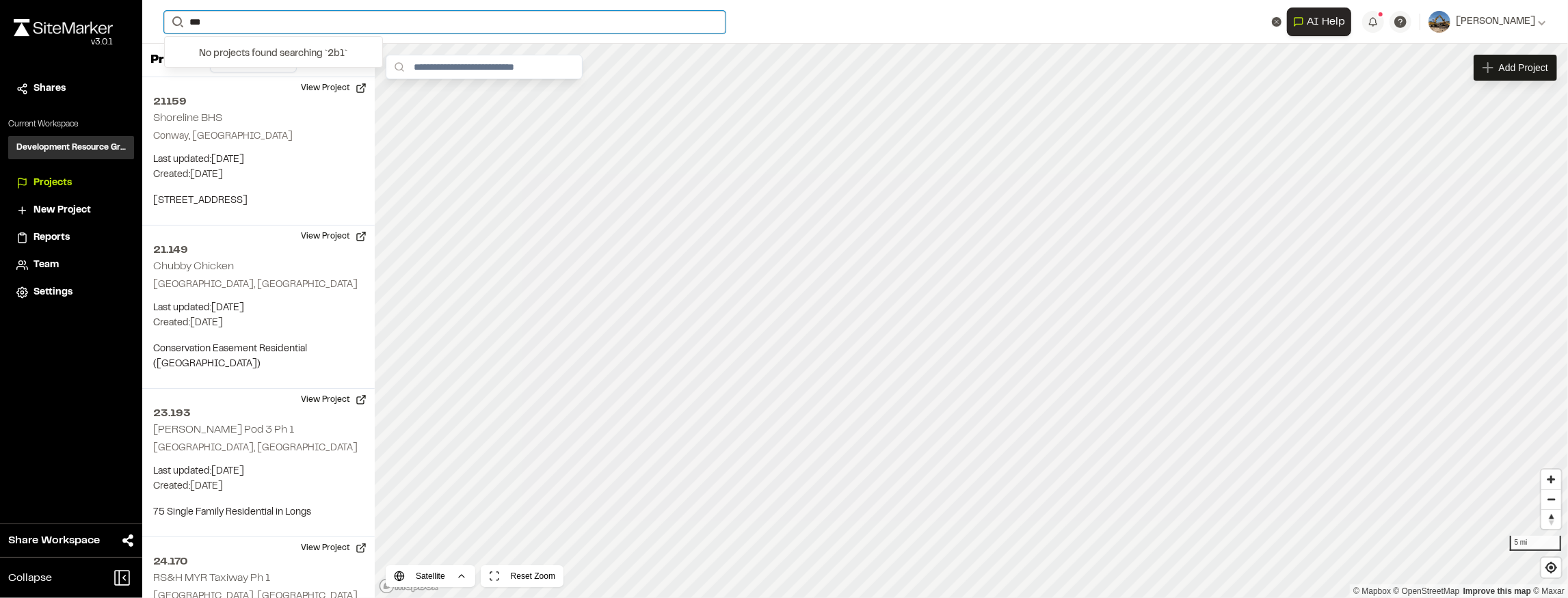
click at [166, 32] on form "Search ***" at bounding box center [725, 22] width 1123 height 23
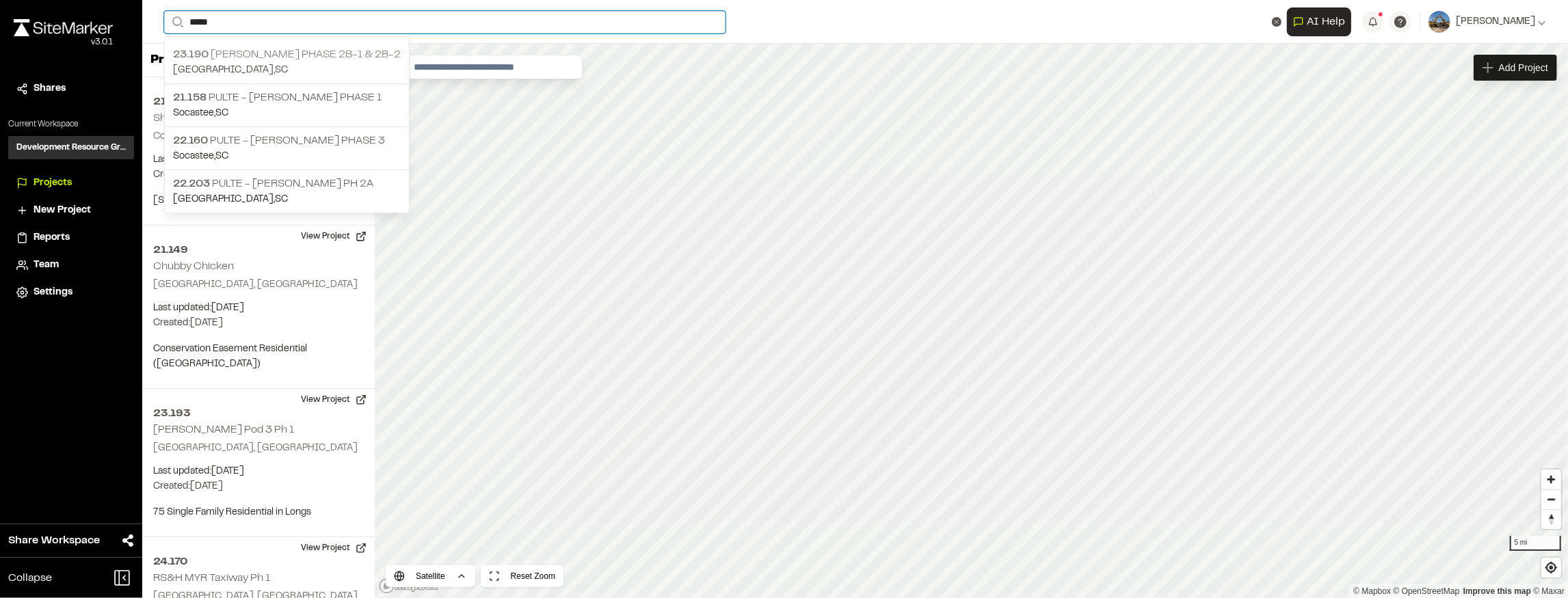
type input "*****"
click at [287, 63] on p "Myrtle Beach , SC" at bounding box center [286, 70] width 228 height 15
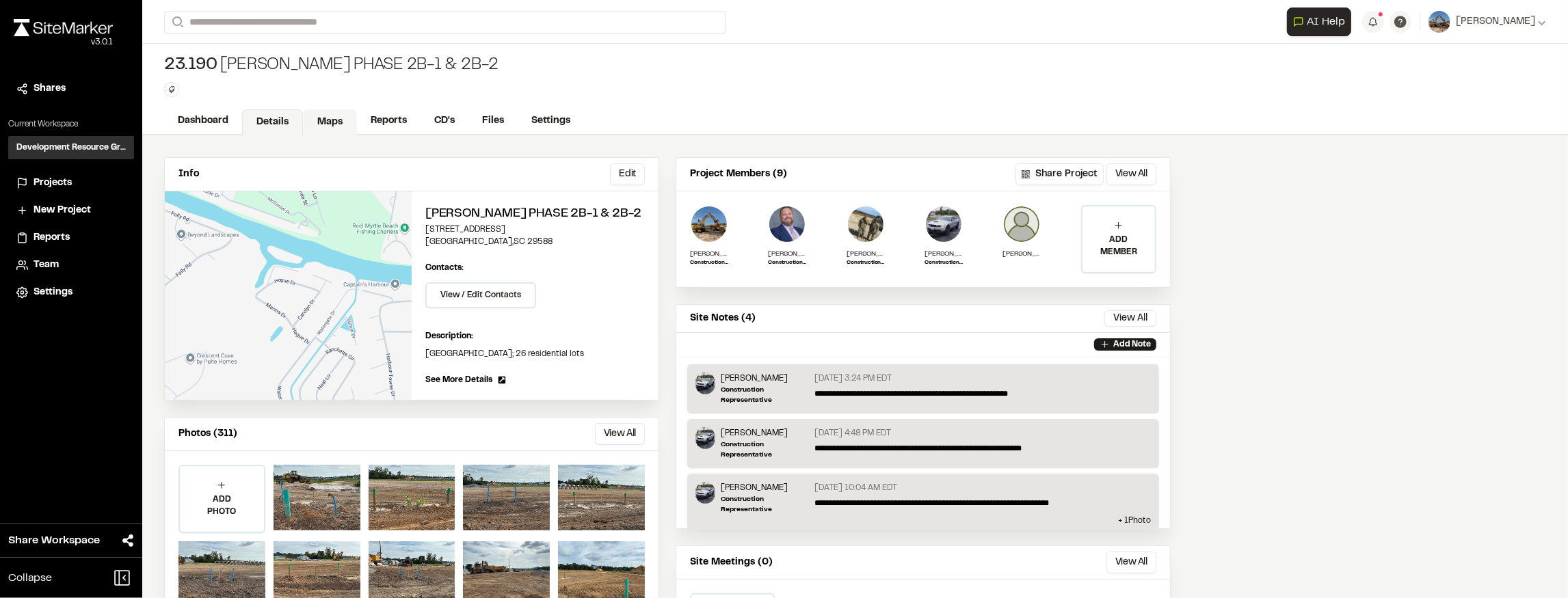
click at [328, 119] on link "Maps" at bounding box center [329, 123] width 54 height 26
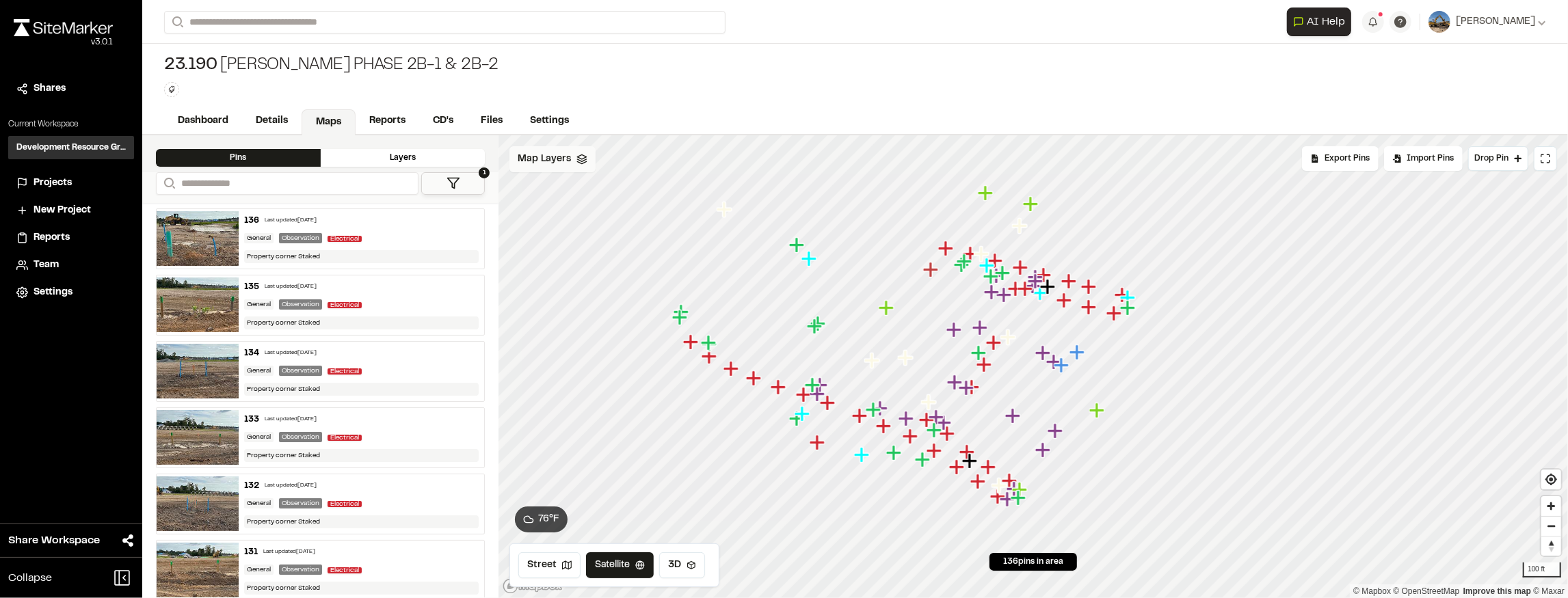
click at [588, 166] on div "Map Layers" at bounding box center [553, 159] width 86 height 26
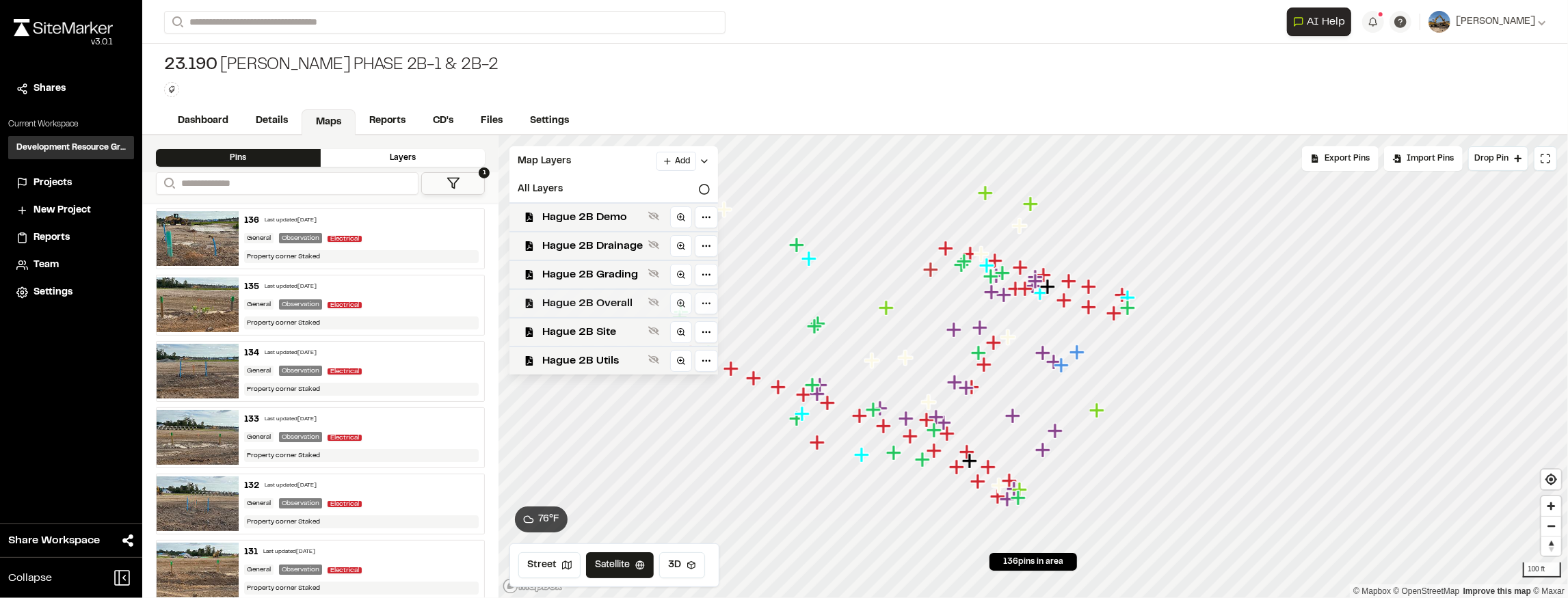
click at [631, 301] on span "Hague 2B Overall" at bounding box center [592, 304] width 101 height 17
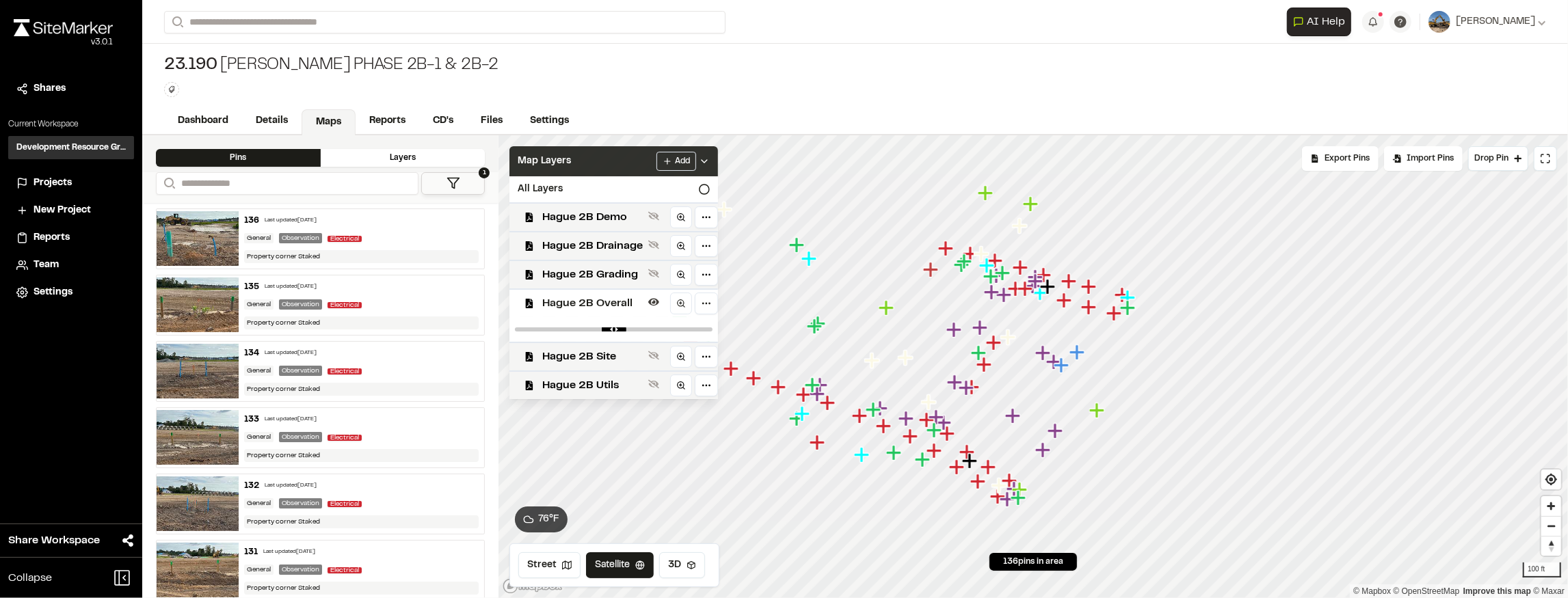
click at [709, 150] on div "Map Layers Add" at bounding box center [613, 161] width 208 height 30
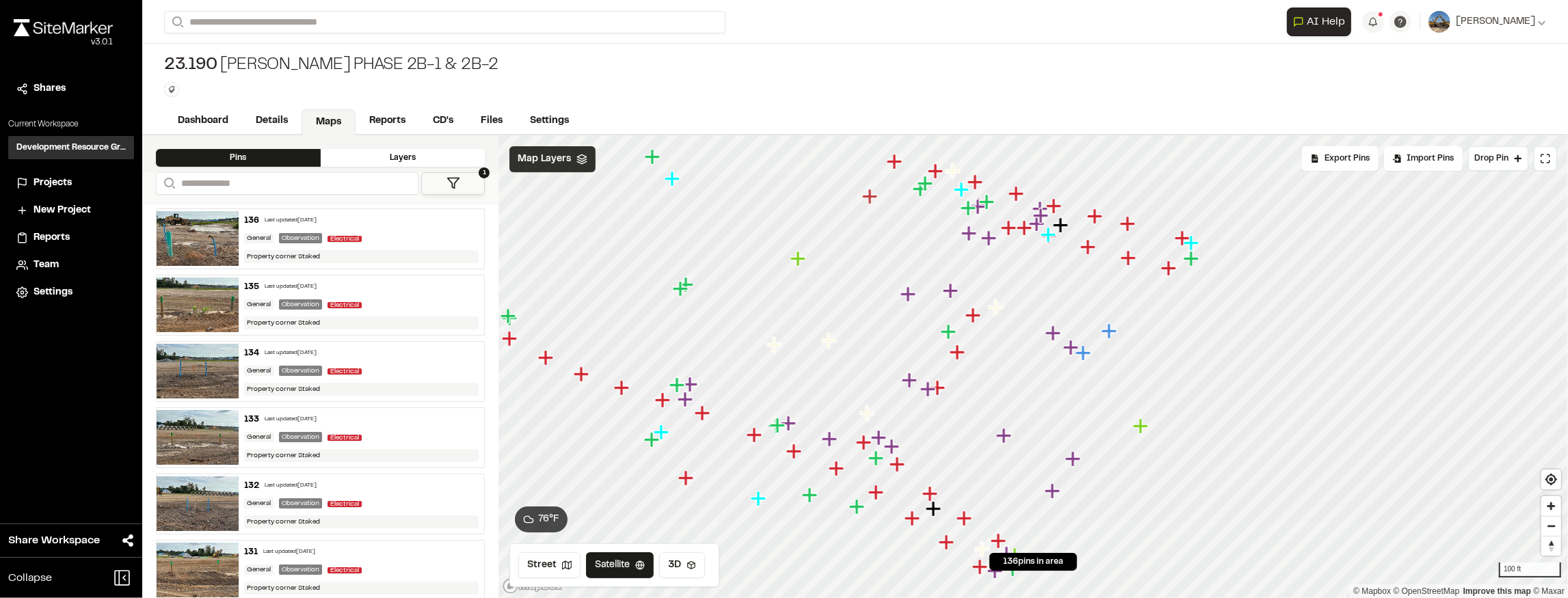
click at [581, 157] on polygon at bounding box center [582, 157] width 9 height 5
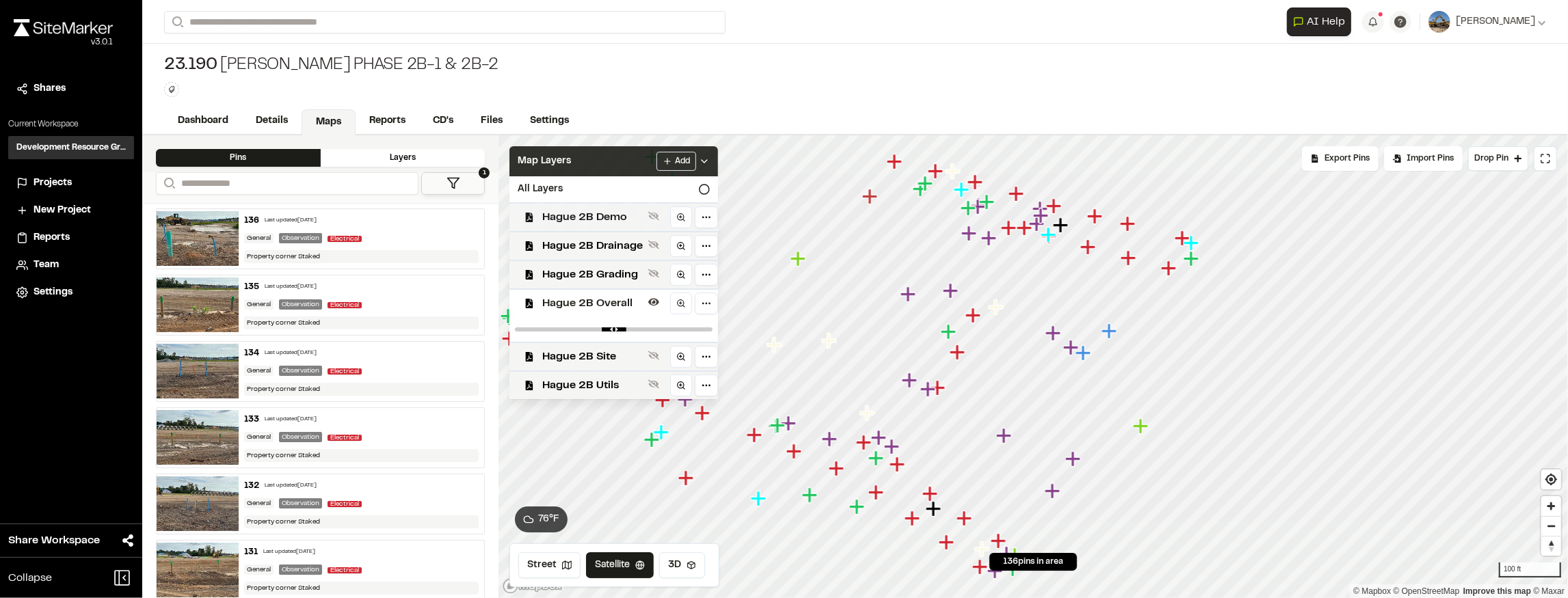
click at [638, 211] on span "Hague 2B Demo" at bounding box center [592, 217] width 101 height 17
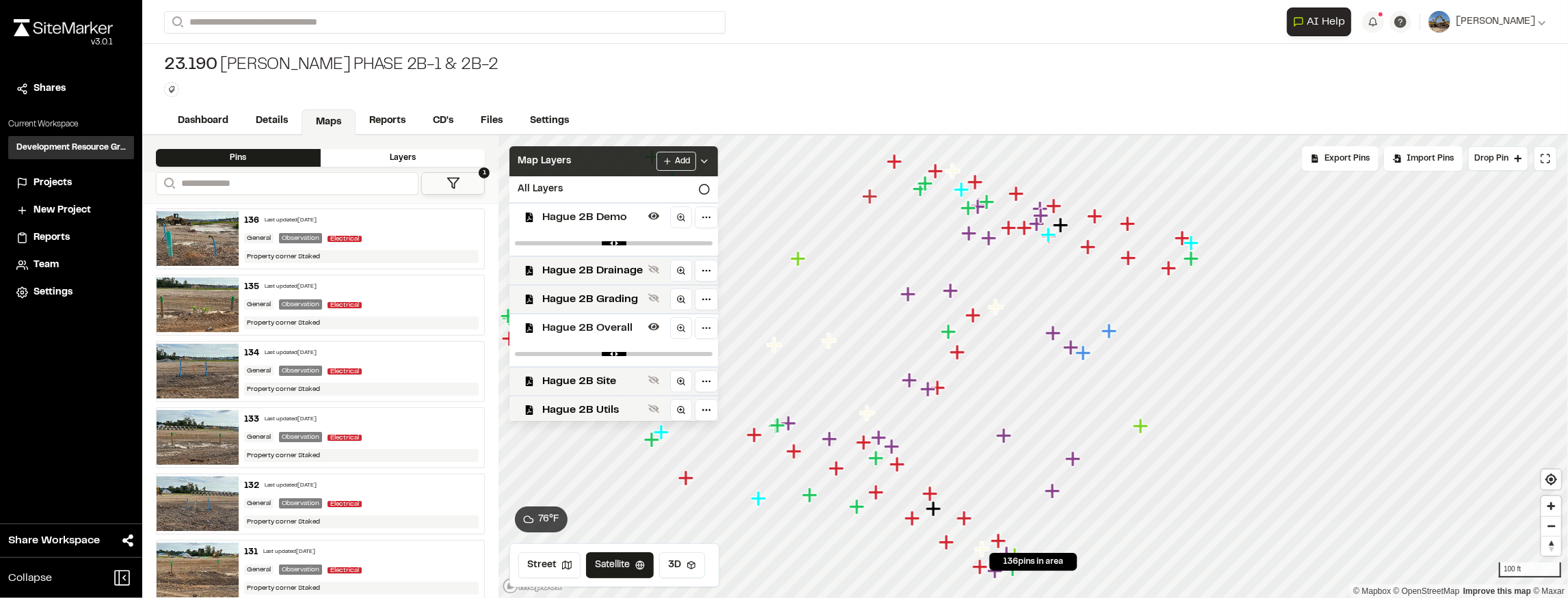
click at [621, 329] on span "Hague 2B Overall" at bounding box center [592, 329] width 101 height 17
click at [610, 224] on span "Hague 2B Demo" at bounding box center [592, 217] width 101 height 17
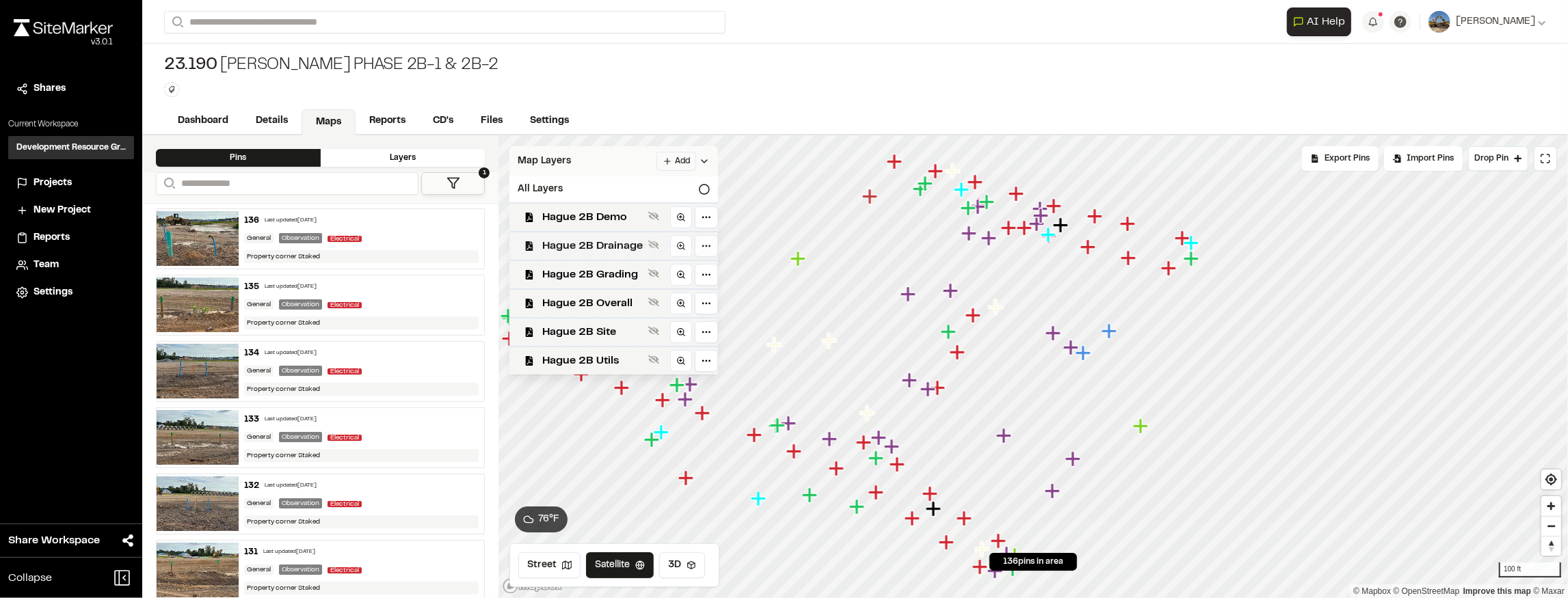
click at [618, 244] on span "Hague 2B Drainage" at bounding box center [592, 246] width 101 height 17
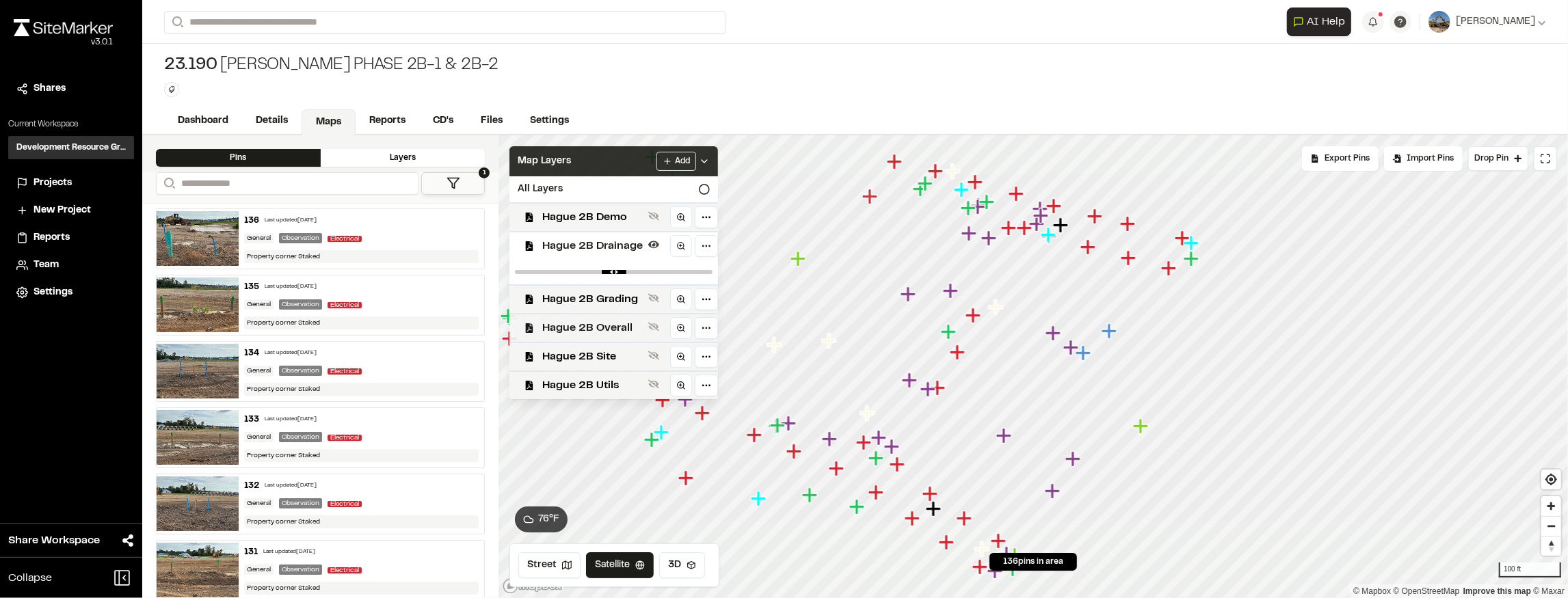
click at [624, 322] on span "Hague 2B Overall" at bounding box center [592, 329] width 101 height 17
click at [602, 344] on div at bounding box center [613, 354] width 208 height 25
click at [605, 327] on span "Hague 2B Overall" at bounding box center [592, 329] width 101 height 17
click at [604, 307] on div "Hague 2B Grading" at bounding box center [608, 299] width 220 height 29
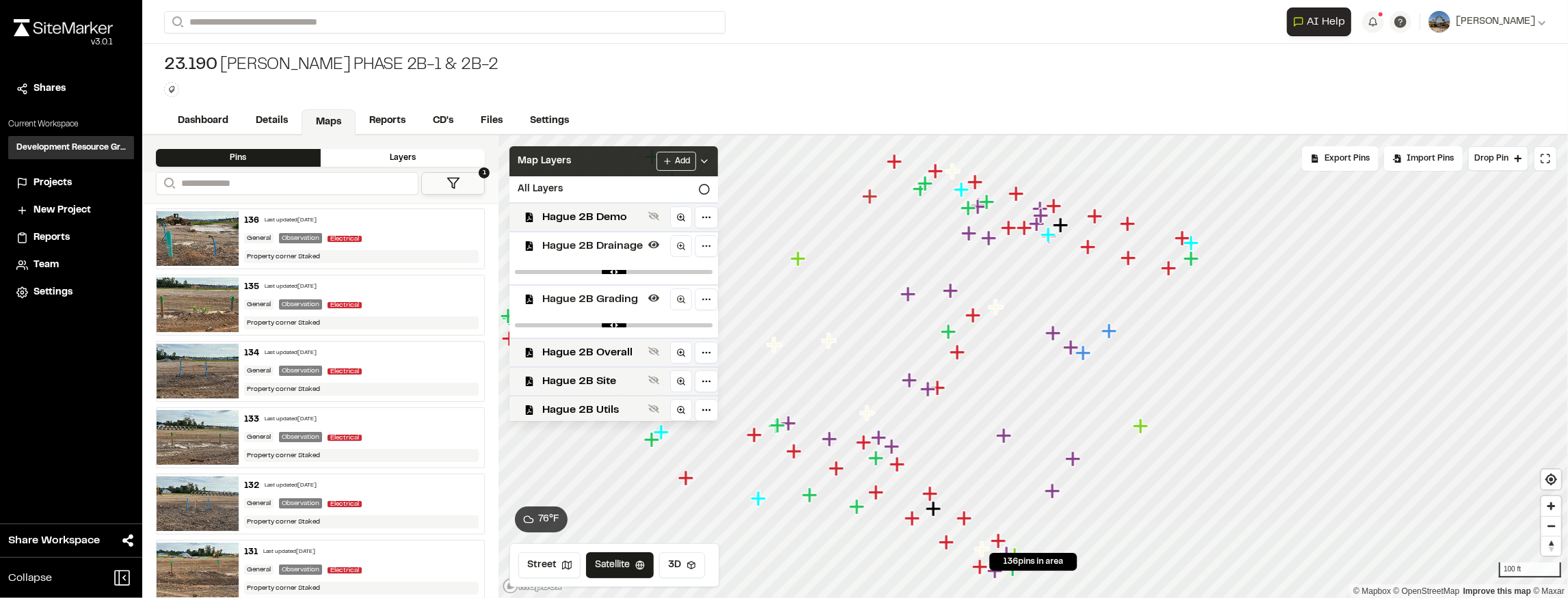
click at [605, 301] on span "Hague 2B Grading" at bounding box center [592, 300] width 101 height 17
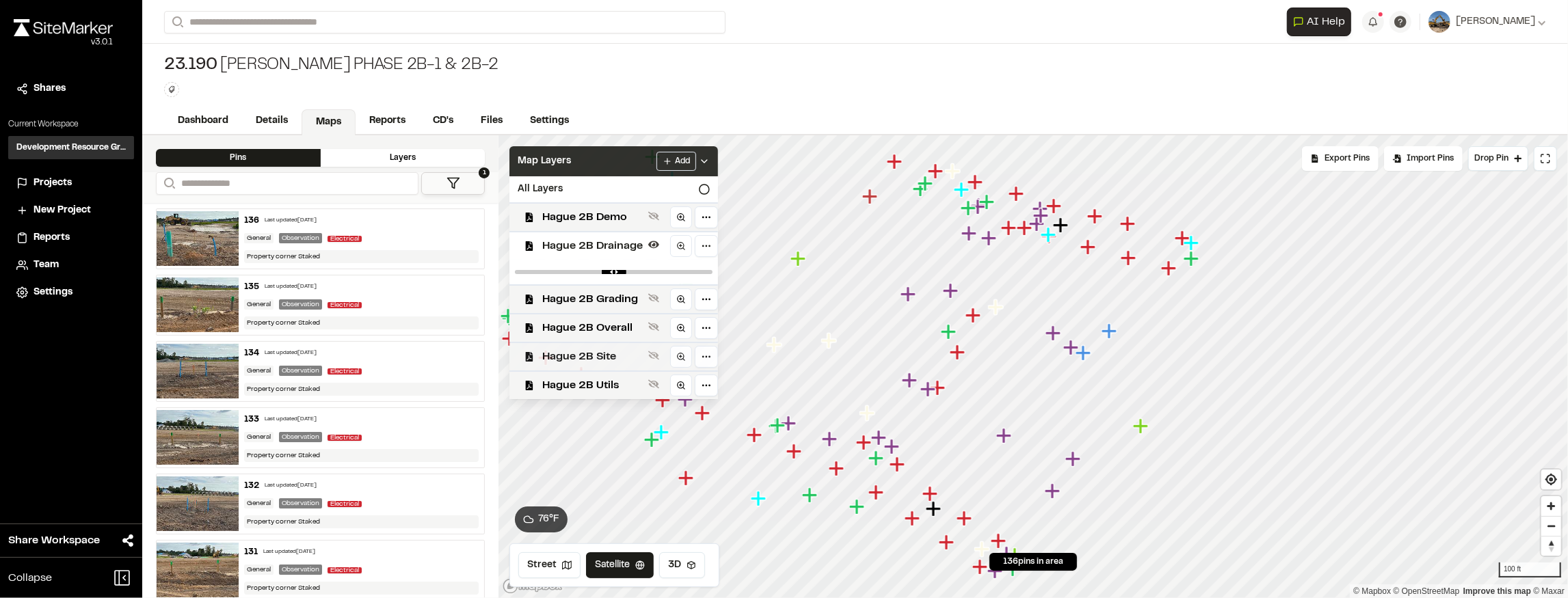
click at [615, 369] on div "Hague 2B Site" at bounding box center [608, 357] width 220 height 29
click at [623, 253] on span "Hague 2B Drainage" at bounding box center [592, 246] width 101 height 17
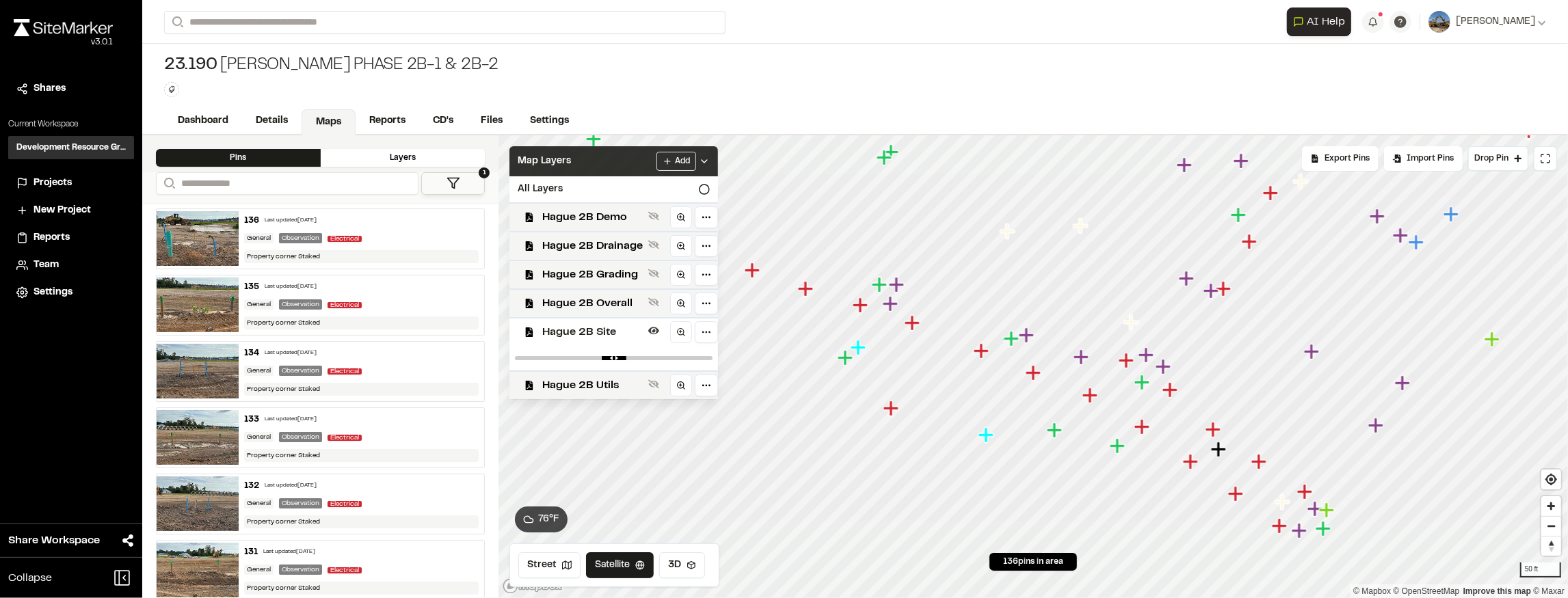
click at [985, 350] on icon "Map marker" at bounding box center [981, 350] width 15 height 15
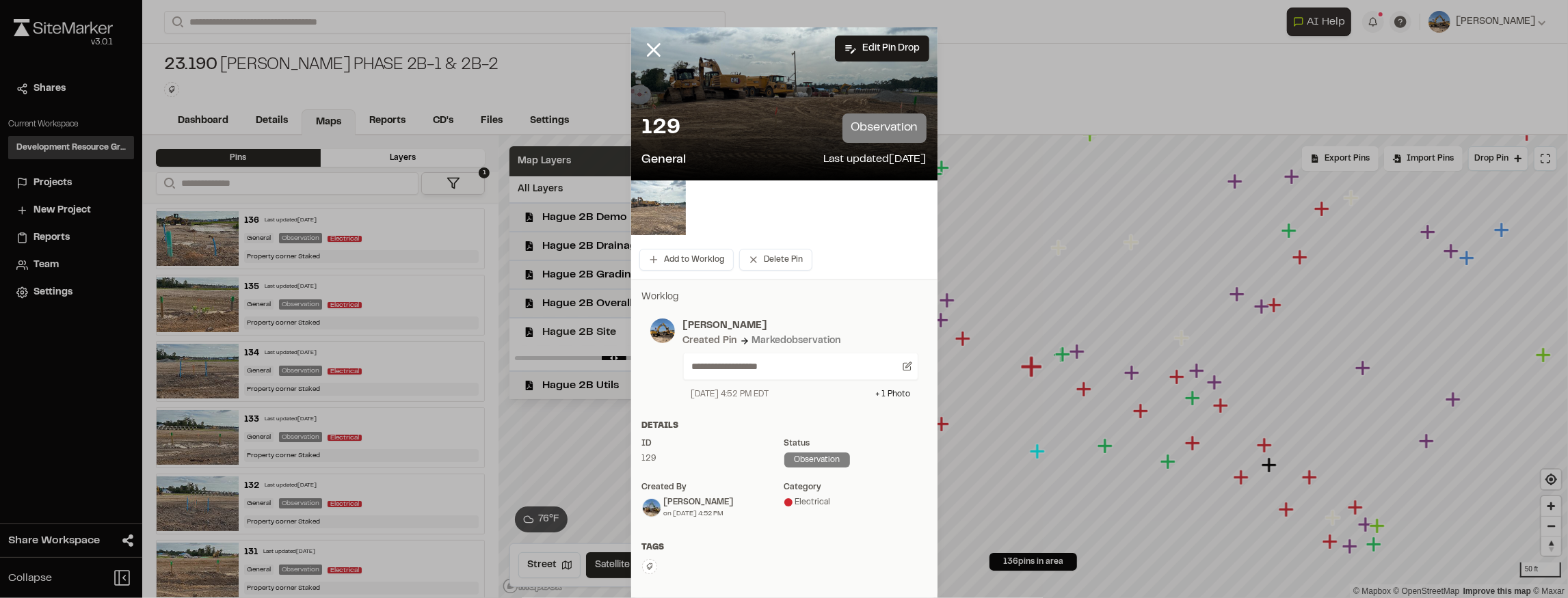
click at [643, 203] on img at bounding box center [659, 207] width 55 height 55
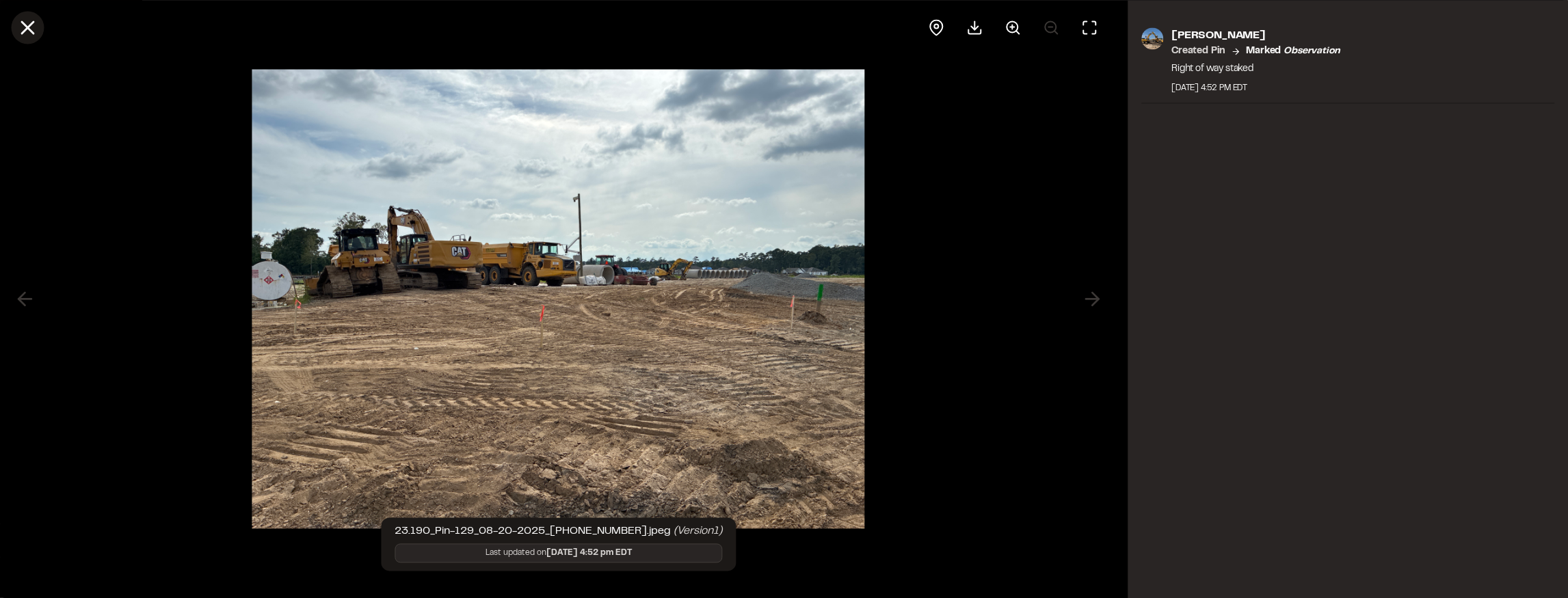
click at [24, 25] on line at bounding box center [27, 27] width 11 height 11
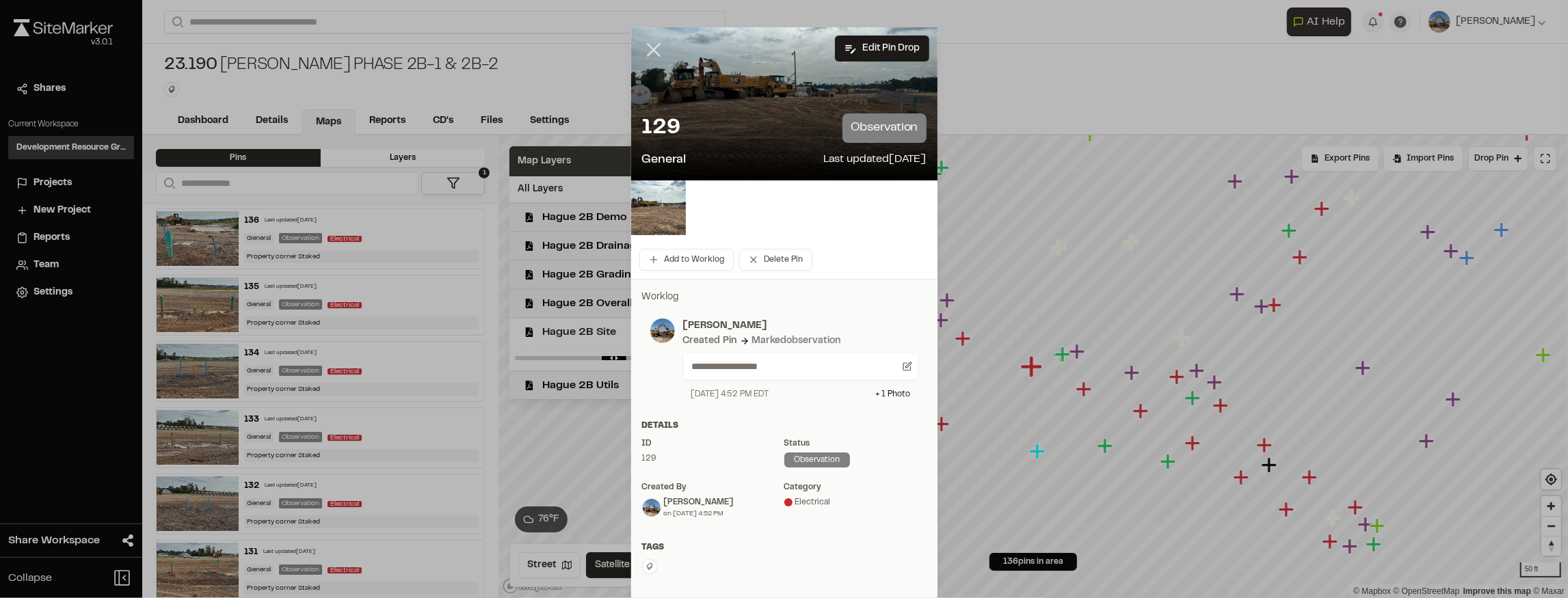
click at [650, 46] on icon at bounding box center [653, 50] width 23 height 23
